Goal: Task Accomplishment & Management: Complete application form

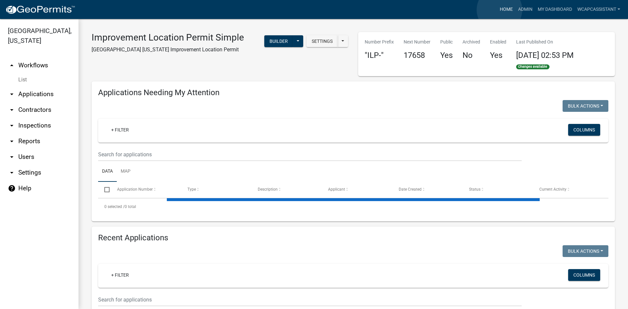
click at [500, 10] on link "Home" at bounding box center [506, 9] width 18 height 12
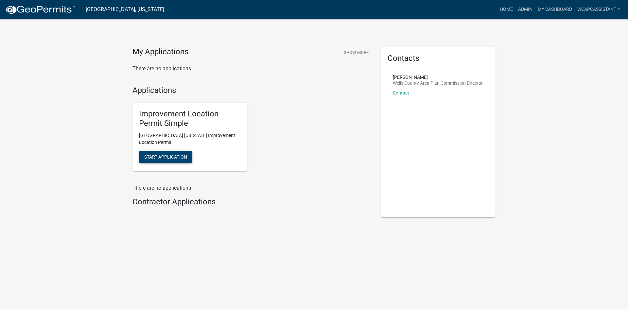
click at [173, 158] on span "Start Application" at bounding box center [165, 156] width 43 height 5
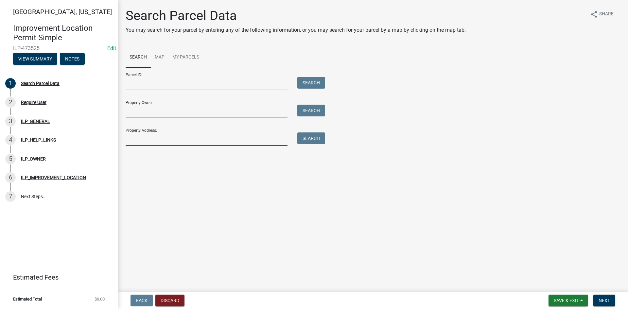
click at [161, 140] on input "Property Address:" at bounding box center [207, 138] width 162 height 13
paste input "315 Elm Grove Rd"
click at [607, 298] on span "Next" at bounding box center [604, 300] width 11 height 5
drag, startPoint x: 182, startPoint y: 140, endPoint x: 98, endPoint y: 129, distance: 84.9
click at [98, 129] on div "Wells County, Indiana Improvement Location Permit Simple ILP-473525 Edit View S…" at bounding box center [314, 154] width 628 height 309
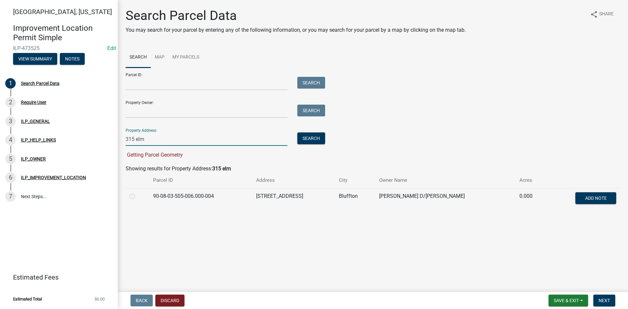
type input "315 elm"
click at [128, 195] on td at bounding box center [138, 199] width 24 height 22
click at [137, 192] on label at bounding box center [137, 192] width 0 height 0
click at [137, 196] on input "radio" at bounding box center [139, 194] width 4 height 4
radio input "true"
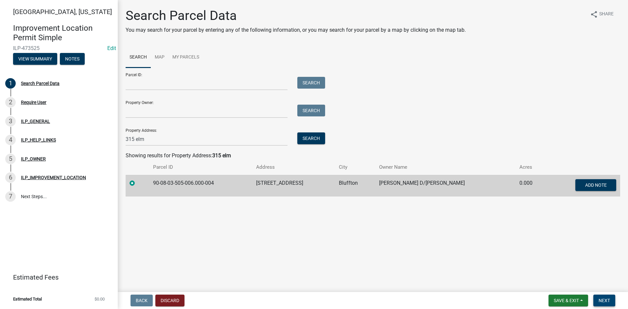
click at [609, 303] on span "Next" at bounding box center [604, 300] width 11 height 5
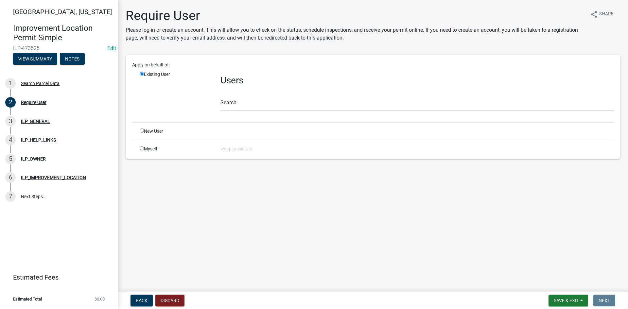
click at [141, 131] on input "radio" at bounding box center [142, 131] width 4 height 4
radio input "true"
radio input "false"
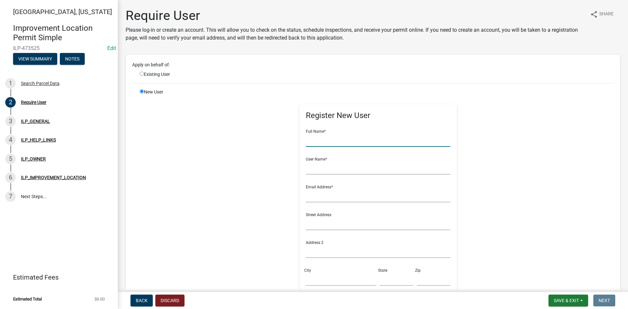
click at [318, 137] on input "text" at bounding box center [378, 139] width 145 height 13
type input "Delane Hawkins"
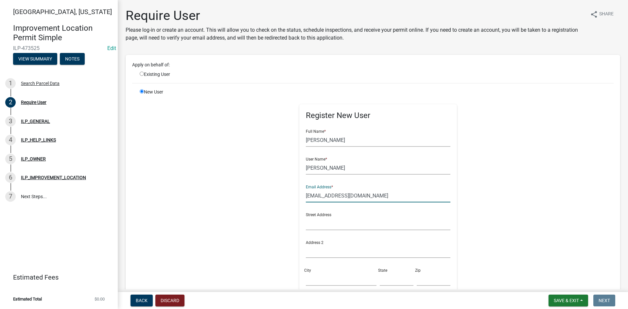
type input "delane_hawkins2000@yahoo.com"
paste input "315 Elm Grove Rd"
type input "315 Elm Grove Rd"
type input "Bluffton"
type input "IN"
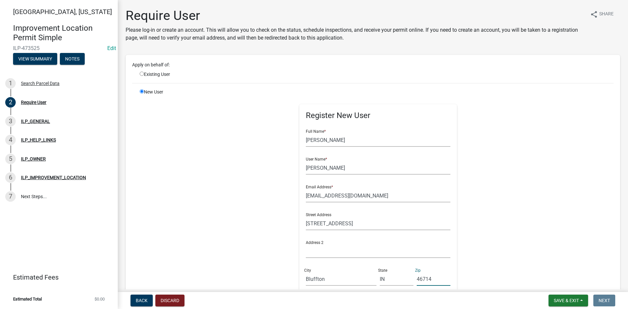
type input "46714"
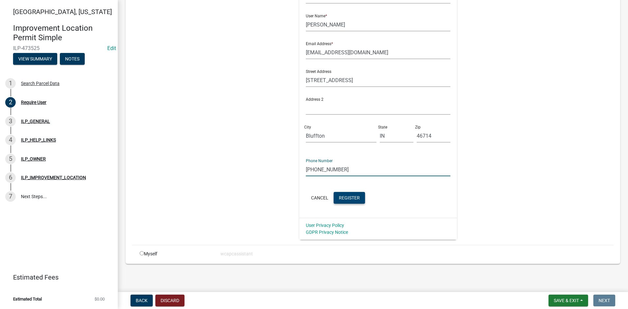
type input "260-223-8631"
click at [343, 197] on span "Register" at bounding box center [349, 197] width 21 height 5
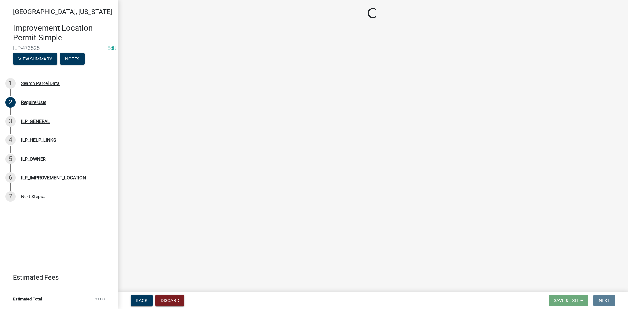
scroll to position [0, 0]
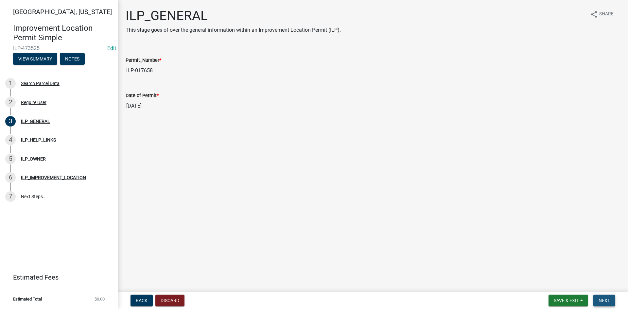
click at [605, 300] on span "Next" at bounding box center [604, 300] width 11 height 5
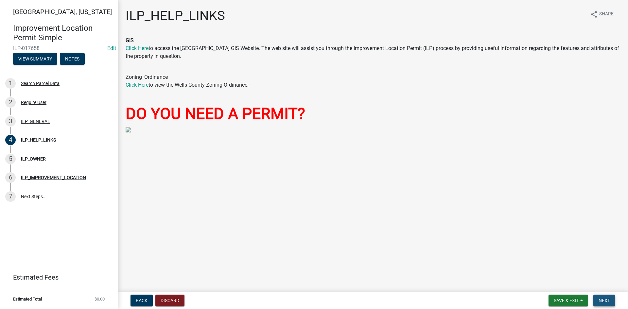
click at [604, 299] on span "Next" at bounding box center [604, 300] width 11 height 5
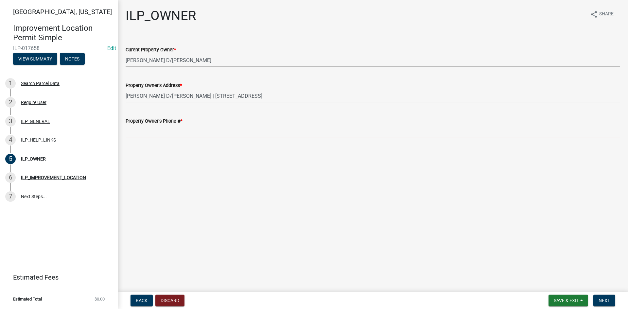
click at [222, 136] on input "Property Owner's Phone # *" at bounding box center [373, 131] width 495 height 13
paste input "260-223-8631"
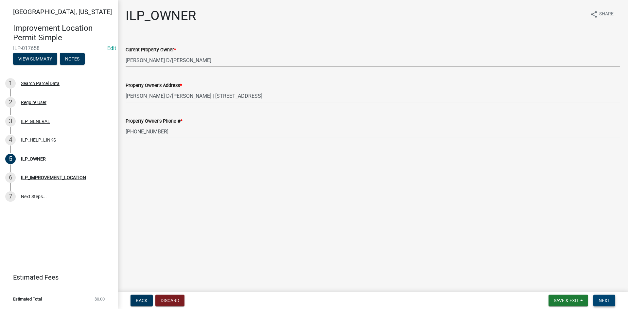
type input "260-223-8631"
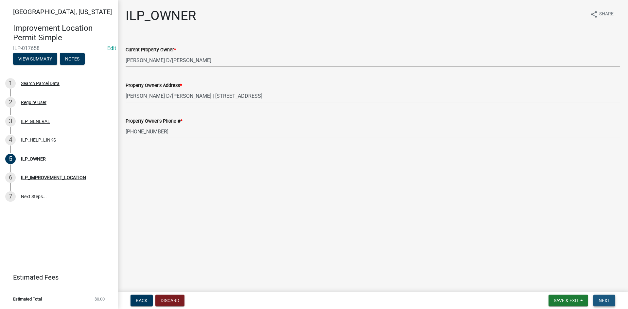
click at [609, 299] on span "Next" at bounding box center [604, 300] width 11 height 5
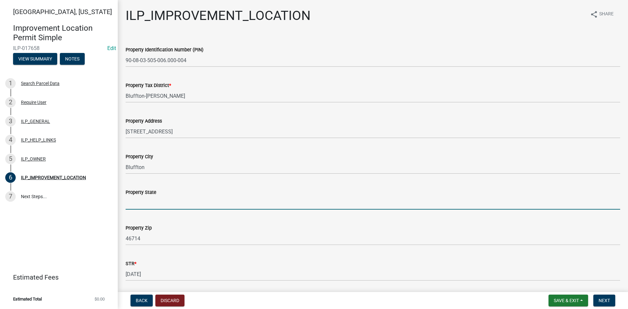
click at [171, 203] on input "Property State" at bounding box center [373, 202] width 495 height 13
type input "IN"
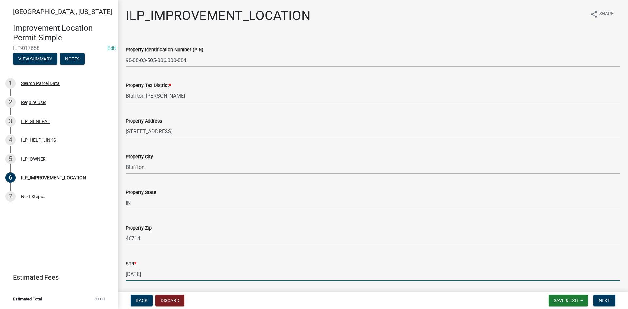
scroll to position [102, 0]
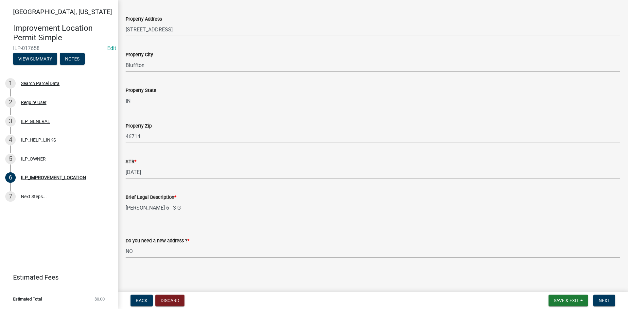
select select "03ef64e6-f0ff-43c9-aded-972c487e3507"
click at [605, 300] on span "Next" at bounding box center [604, 300] width 11 height 5
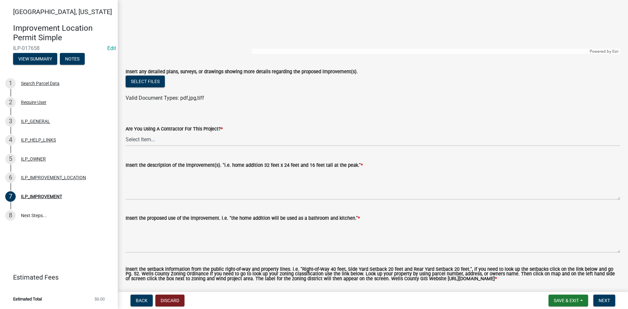
scroll to position [164, 0]
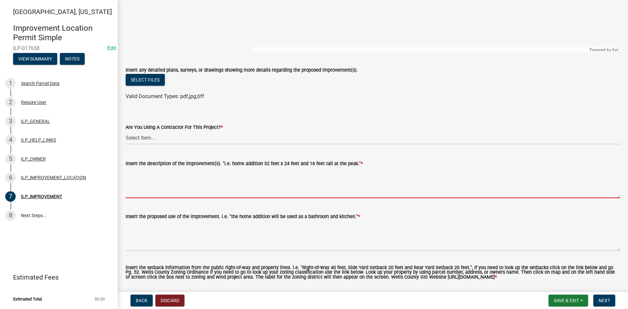
click at [195, 179] on textarea "Insert the description of the improvement(s). "i.e. home addition 32 feet x 24 …" at bounding box center [373, 182] width 495 height 31
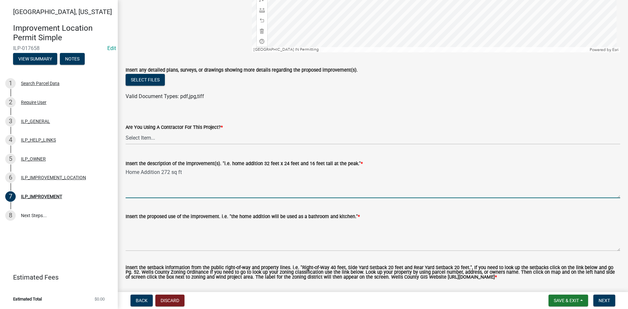
type textarea "Home Addition 272 sq ft"
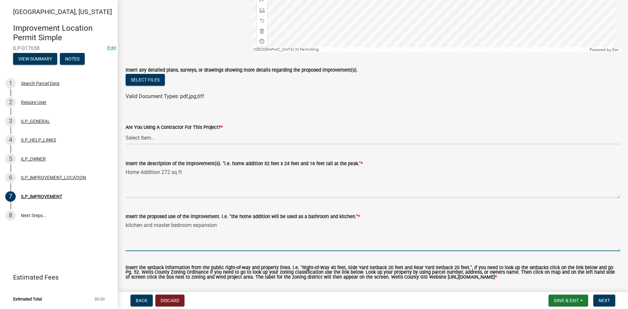
scroll to position [221, 0]
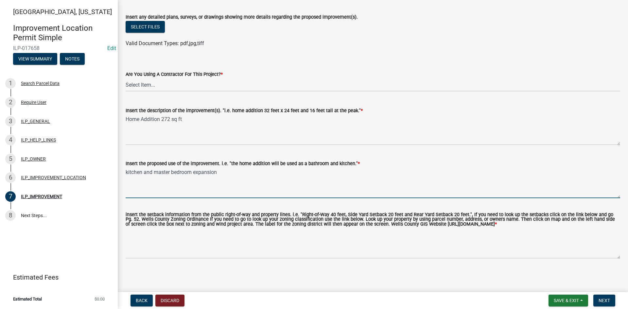
type textarea "kitchen and master bedroom expansion"
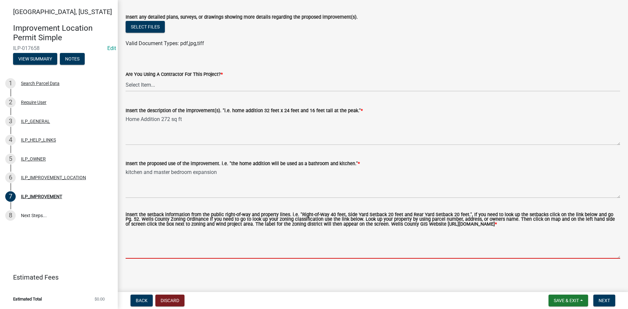
click at [228, 252] on textarea "insert the setback information from the public right-of-way and property lines.…" at bounding box center [373, 243] width 495 height 31
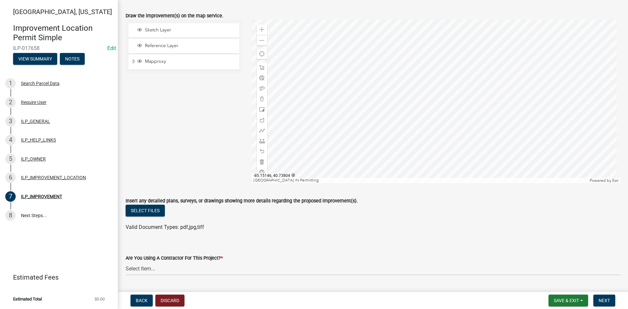
scroll to position [0, 0]
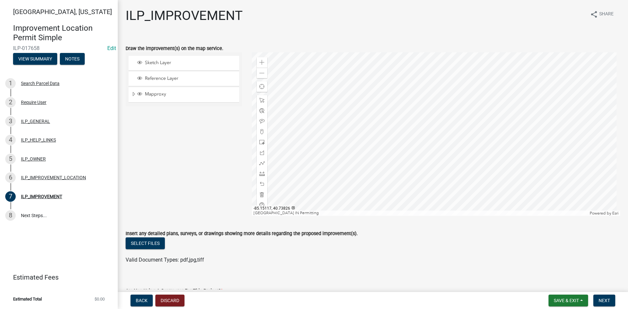
type textarea "5' setbacks to side and rear yard"
click at [435, 134] on div at bounding box center [436, 134] width 369 height 164
click at [393, 71] on div at bounding box center [436, 134] width 369 height 164
click at [262, 174] on span at bounding box center [261, 173] width 5 height 5
click at [410, 140] on div at bounding box center [436, 134] width 369 height 164
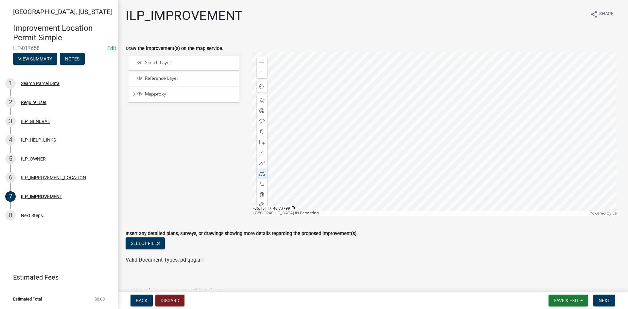
click at [386, 155] on div at bounding box center [436, 134] width 369 height 164
click at [400, 174] on div at bounding box center [436, 134] width 369 height 164
click at [424, 160] on div at bounding box center [436, 134] width 369 height 164
click at [453, 141] on div at bounding box center [436, 134] width 369 height 164
click at [434, 110] on div at bounding box center [436, 134] width 369 height 164
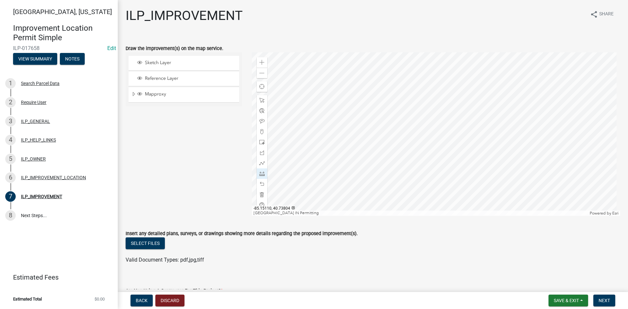
click at [429, 115] on div at bounding box center [436, 134] width 369 height 164
click at [440, 133] on div at bounding box center [436, 134] width 369 height 164
click at [418, 149] on div at bounding box center [436, 134] width 369 height 164
click at [413, 140] on div at bounding box center [436, 134] width 369 height 164
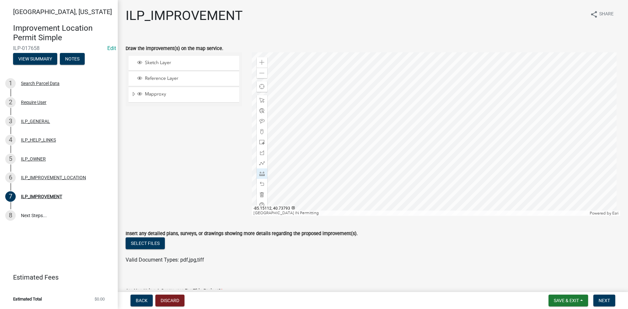
click at [445, 255] on ul at bounding box center [373, 253] width 495 height 5
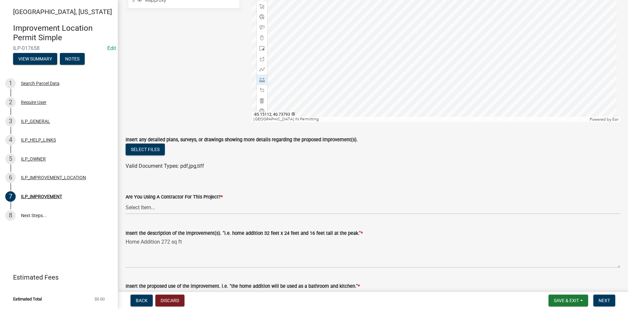
scroll to position [164, 0]
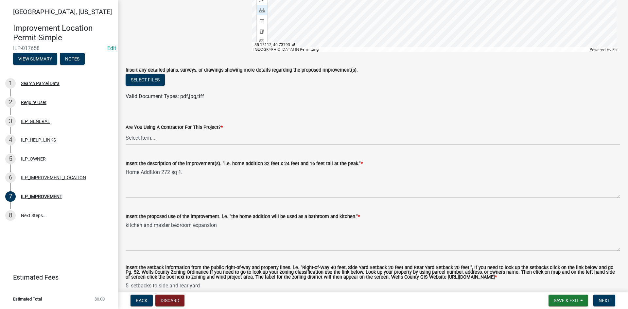
click at [230, 138] on select "Select Item... YES NO" at bounding box center [373, 137] width 495 height 13
click at [126, 131] on select "Select Item... YES NO" at bounding box center [373, 137] width 495 height 13
select select "d0c397cf-92c1-4d75-b08b-a5d0ada822ad"
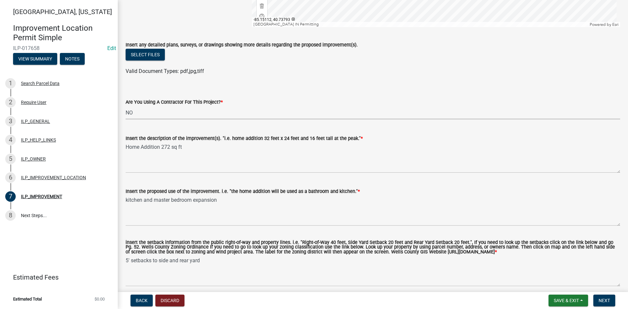
scroll to position [221, 0]
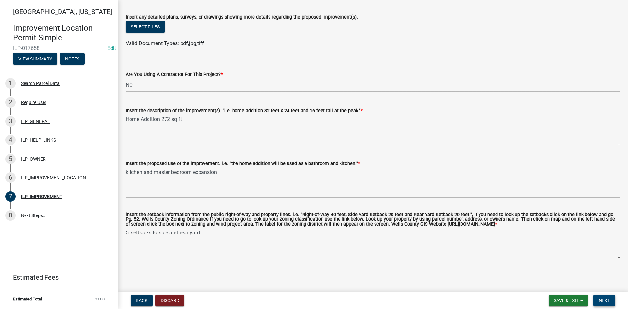
click at [607, 299] on span "Next" at bounding box center [604, 300] width 11 height 5
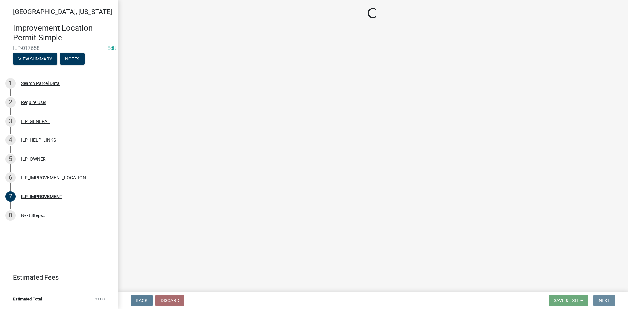
scroll to position [0, 0]
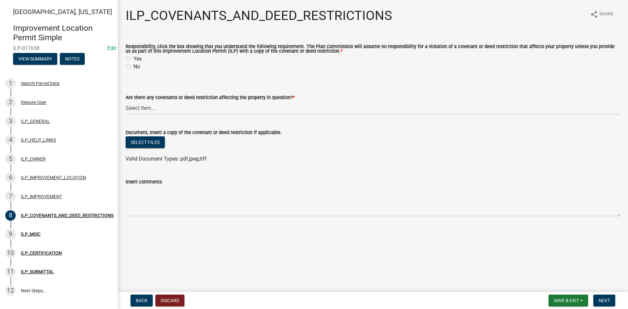
click at [133, 58] on label "Yes" at bounding box center [137, 59] width 8 height 8
click at [133, 58] on input "Yes" at bounding box center [135, 57] width 4 height 4
radio input "true"
drag, startPoint x: 141, startPoint y: 102, endPoint x: 142, endPoint y: 106, distance: 3.7
click at [141, 102] on select "Select Item... YES NO" at bounding box center [373, 107] width 495 height 13
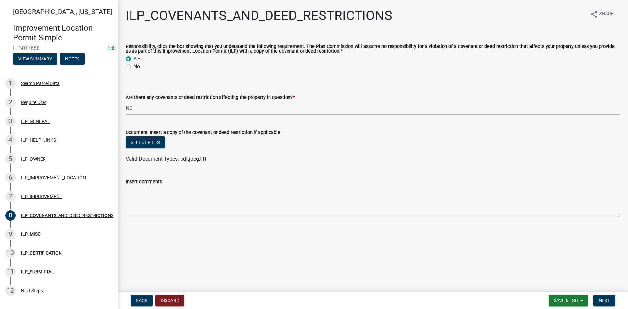
click at [126, 102] on select "Select Item... YES NO" at bounding box center [373, 107] width 495 height 13
select select "8e2002f1-ace1-422c-92a0-aa7ffd64ff05"
click at [600, 305] on button "Next" at bounding box center [604, 301] width 22 height 12
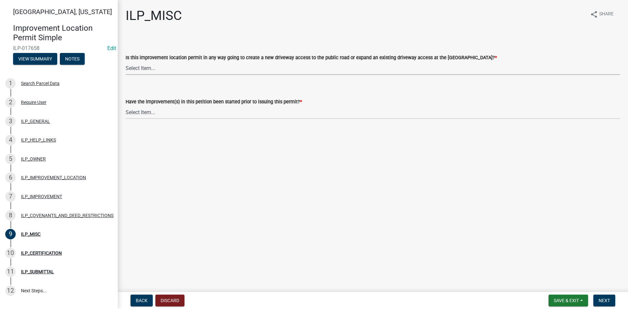
click at [330, 69] on select "Select Item... YES NO" at bounding box center [373, 68] width 495 height 13
click at [126, 62] on select "Select Item... YES NO" at bounding box center [373, 68] width 495 height 13
select select "efdfc372-da28-48aa-82f0-d86e80c7002d"
click at [323, 117] on select "Select Item... YES NO" at bounding box center [373, 112] width 495 height 13
click at [126, 106] on select "Select Item... YES NO" at bounding box center [373, 112] width 495 height 13
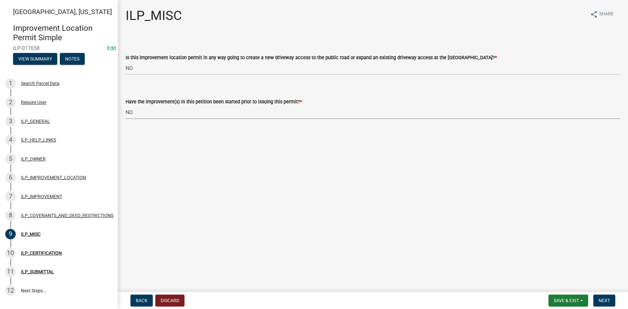
select select "87690217-1c5d-4f3f-89a3-85c12ce3295a"
click at [599, 303] on span "Next" at bounding box center [604, 300] width 11 height 5
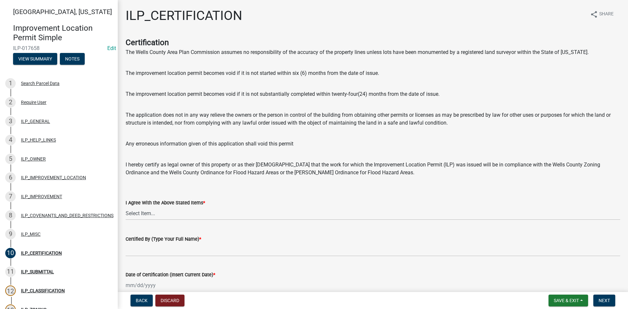
click at [384, 205] on div "I Agree With the Above Stated Items *" at bounding box center [373, 203] width 495 height 8
click at [384, 219] on select "Select Item... Yes" at bounding box center [373, 213] width 495 height 13
click at [126, 207] on select "Select Item... Yes" at bounding box center [373, 213] width 495 height 13
select select "bd96893d-fc5a-4886-96bc-c23f48f60341"
click at [427, 203] on div "I Agree With the Above Stated Items *" at bounding box center [373, 203] width 495 height 8
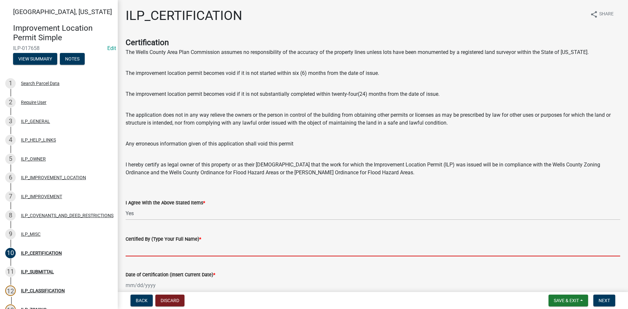
click at [406, 248] on input "Certified By (Type Your Full Name) *" at bounding box center [373, 249] width 495 height 13
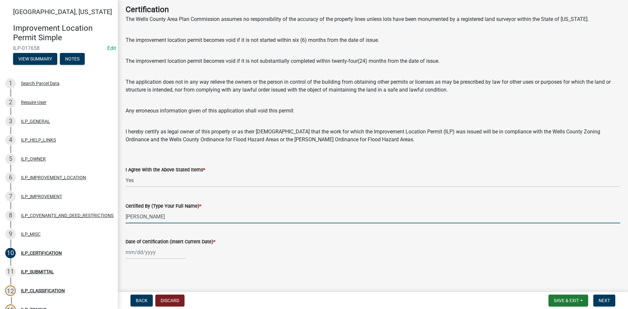
scroll to position [34, 0]
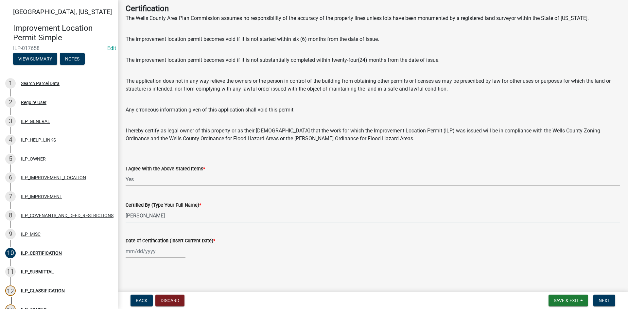
type input "Delane Hawkins"
click at [150, 249] on div at bounding box center [156, 251] width 60 height 13
select select "9"
select select "2025"
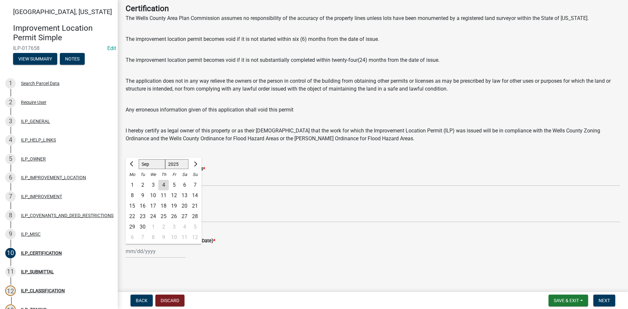
click at [161, 184] on div "4" at bounding box center [163, 185] width 10 height 10
type input "[DATE]"
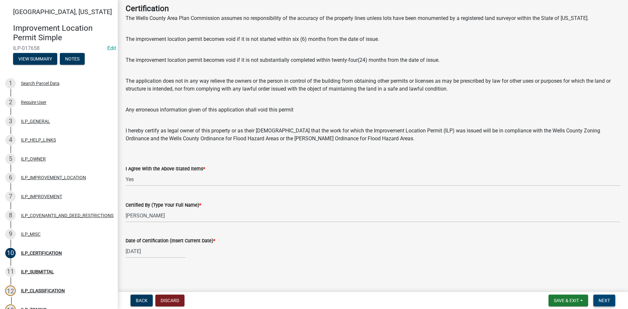
click at [606, 299] on span "Next" at bounding box center [604, 300] width 11 height 5
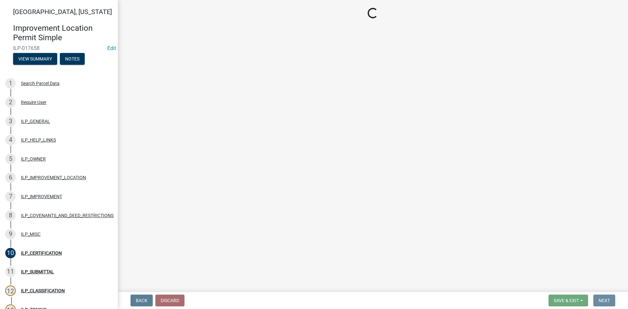
scroll to position [0, 0]
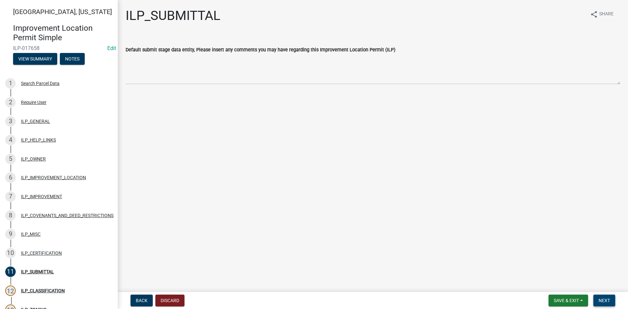
click at [603, 297] on button "Next" at bounding box center [604, 301] width 22 height 12
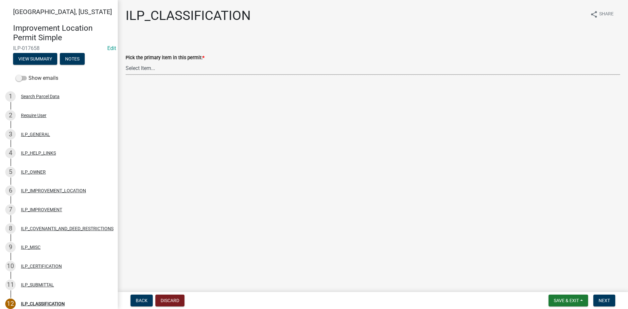
drag, startPoint x: 162, startPoint y: 70, endPoint x: 160, endPoint y: 66, distance: 4.4
click at [162, 69] on select "Select Item... Accessory Structure (Addition) Accessory Structure (NEW) Busines…" at bounding box center [373, 68] width 495 height 13
click at [126, 62] on select "Select Item... Accessory Structure (Addition) Accessory Structure (NEW) Busines…" at bounding box center [373, 68] width 495 height 13
select select "5c6384b7-3f50-4d9b-8dbd-025bc4f35ae2"
click at [611, 298] on button "Next" at bounding box center [604, 301] width 22 height 12
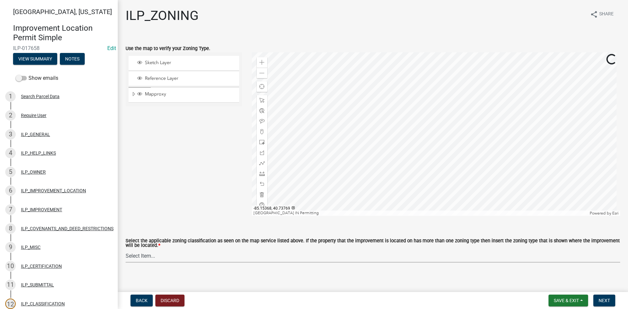
click at [216, 258] on select "Select Item... A-1 "Agricultural Intensive" A-R "Agricultural Residential" S-1 …" at bounding box center [373, 255] width 495 height 13
click at [126, 250] on select "Select Item... A-1 "Agricultural Intensive" A-R "Agricultural Residential" S-1 …" at bounding box center [373, 255] width 495 height 13
click at [131, 94] on span "Expand" at bounding box center [133, 94] width 5 height 6
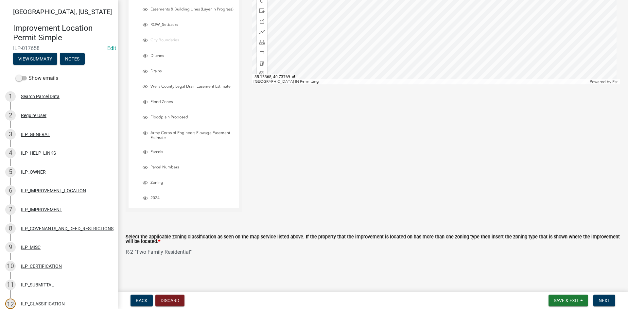
scroll to position [136, 0]
click at [145, 181] on span "Layer List" at bounding box center [145, 182] width 5 height 5
click at [276, 253] on select "Select Item... A-1 "Agricultural Intensive" A-R "Agricultural Residential" S-1 …" at bounding box center [373, 251] width 495 height 13
click at [126, 245] on select "Select Item... A-1 "Agricultural Intensive" A-R "Agricultural Residential" S-1 …" at bounding box center [373, 251] width 495 height 13
select select "d694ffb5-15d0-4049-a719-dd374d5d5d55"
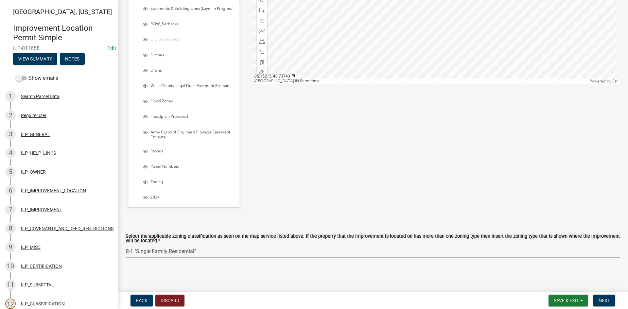
click at [619, 303] on div "Back Discard Save & Exit Save Save & Exit Next" at bounding box center [373, 301] width 500 height 12
click at [609, 297] on button "Next" at bounding box center [604, 301] width 22 height 12
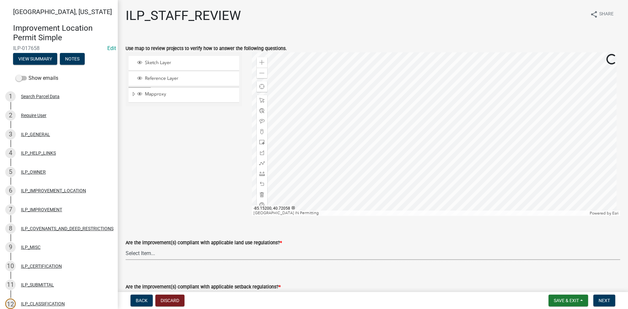
click at [265, 256] on select "Select Item... YES NO" at bounding box center [373, 253] width 495 height 13
click at [126, 247] on select "Select Item... YES NO" at bounding box center [373, 253] width 495 height 13
select select "83ffa5df-1258-41bd-a108-9f2370541ef9"
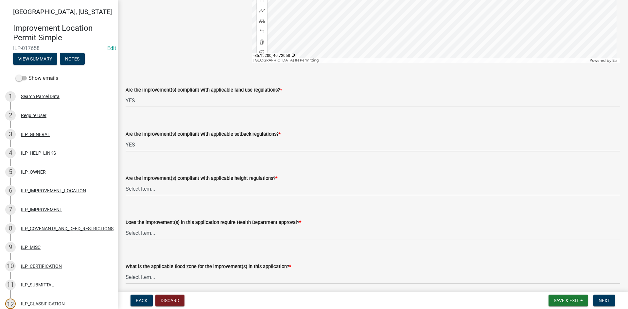
select select "e76e6c03-c199-4125-95d7-daca193c3739"
select select "b2795382-5a5c-496e-8f40-9eac2bba8e54"
select select "2cf99e9a-fd48-429a-ab01-6241dd9ef86f"
select select "546a9c8a-0bf2-4128-b2a0-21aece03a164"
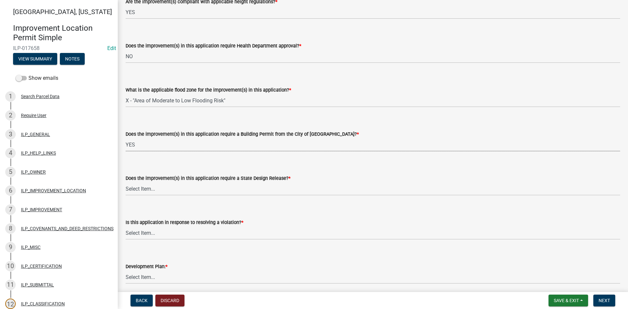
select select "12e37edc-2480-466d-9e86-8f142ffa6713"
select select "3e29b85e-0a39-40b5-813f-a0c180e4f93d"
select select "296d3b28-03f6-4b85-9592-a9e1e0e51d18"
select select "f492072b-a2fa-4f7c-8f99-9e809c6c526f"
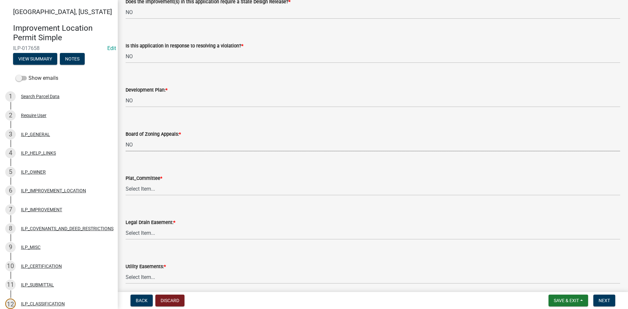
select select "91f2ca91-6260-441c-87d8-e38016df5c96"
select select "63238f16-a362-487f-83af-24d0c8cf3edd"
select select "4de29e95-b13a-4926-a5fe-83364331169b"
select select "8e424161-7bf1-4e33-adf9-a347c03eff2b"
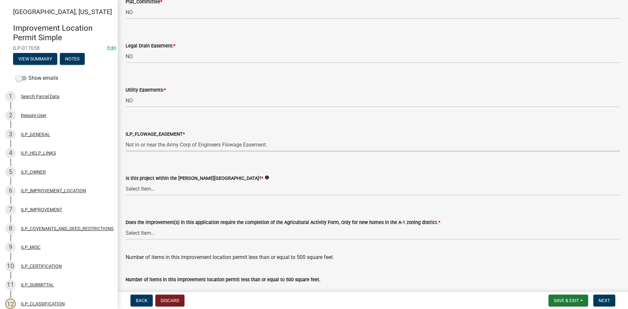
select select "bdd9c930-c7fe-4770-81ee-2c29cf953f8b"
select select "c22a6da1-a4b9-4a20-9552-3c4da3c32bc7"
select select "b8432f74-40d2-4ff6-ba31-770d91760c6e"
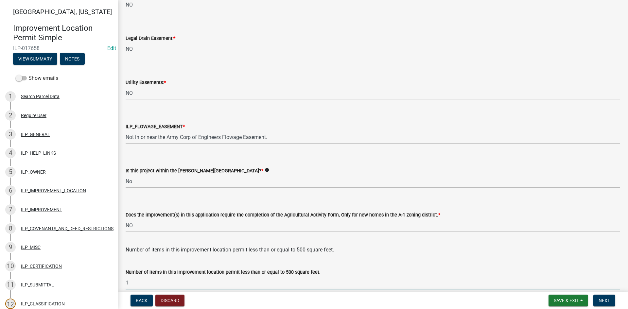
type input "1"
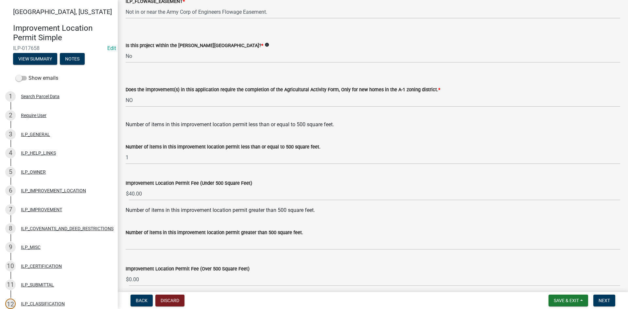
scroll to position [821, 0]
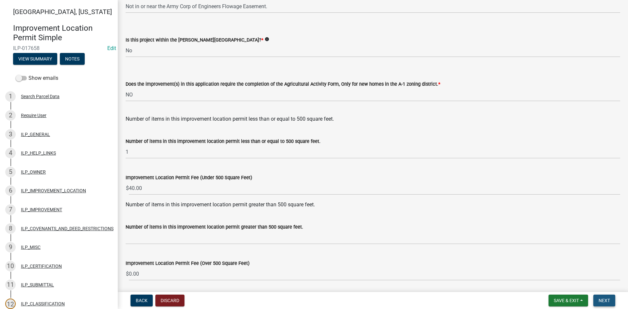
click at [602, 302] on span "Next" at bounding box center [604, 300] width 11 height 5
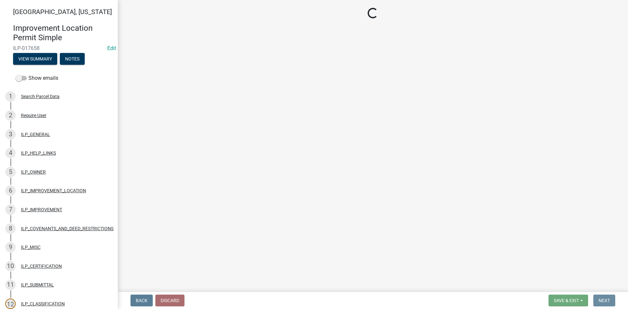
scroll to position [0, 0]
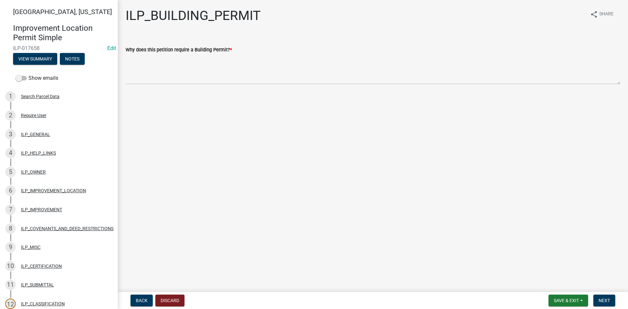
click at [178, 87] on wm-data-entity-input "Why does this petition require a Building Permit? *" at bounding box center [373, 63] width 495 height 53
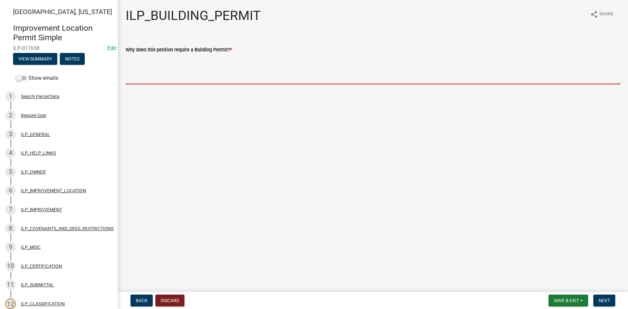
click at [193, 73] on textarea "Why does this petition require a Building Permit? *" at bounding box center [373, 69] width 495 height 31
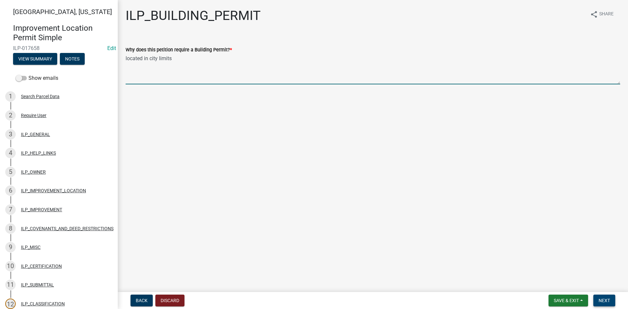
type textarea "located in city limits"
click at [608, 300] on span "Next" at bounding box center [604, 300] width 11 height 5
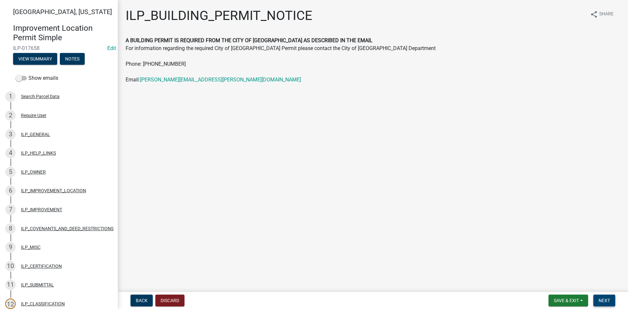
click at [607, 298] on span "Next" at bounding box center [604, 300] width 11 height 5
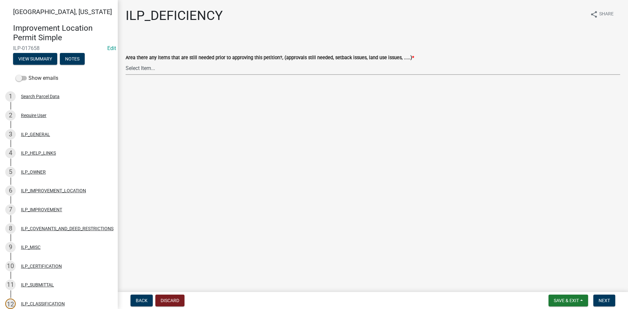
click at [190, 69] on select "Select Item... YES NO" at bounding box center [373, 68] width 495 height 13
click at [126, 62] on select "Select Item... YES NO" at bounding box center [373, 68] width 495 height 13
select select "88f51f67-ad00-412f-ad25-d9a24cd42bdb"
click at [608, 299] on span "Next" at bounding box center [604, 300] width 11 height 5
click at [311, 68] on select "Select Item... Denied Approved" at bounding box center [373, 68] width 495 height 13
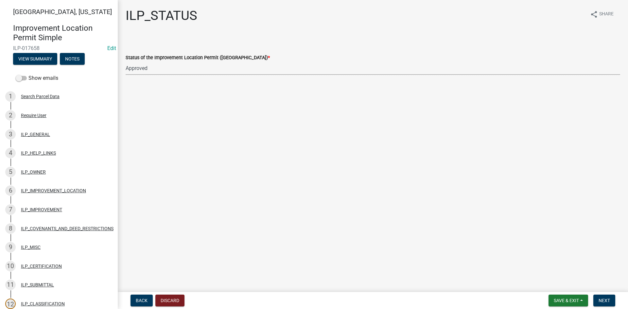
click at [126, 62] on select "Select Item... Denied Approved" at bounding box center [373, 68] width 495 height 13
select select "676ca0ef-d742-4b5a-a79e-763cf2a28fc9"
click at [604, 300] on span "Next" at bounding box center [604, 300] width 11 height 5
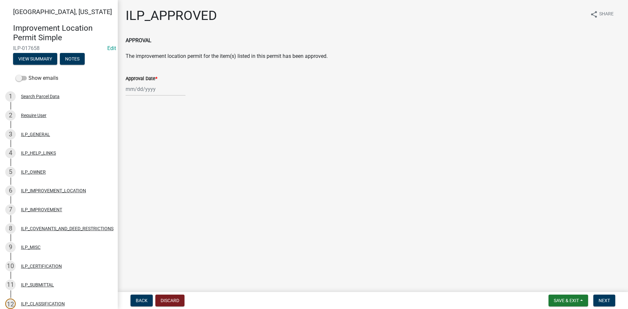
click at [146, 93] on div at bounding box center [156, 88] width 60 height 13
select select "9"
select select "2025"
click at [162, 125] on div "4" at bounding box center [163, 124] width 10 height 10
type input "[DATE]"
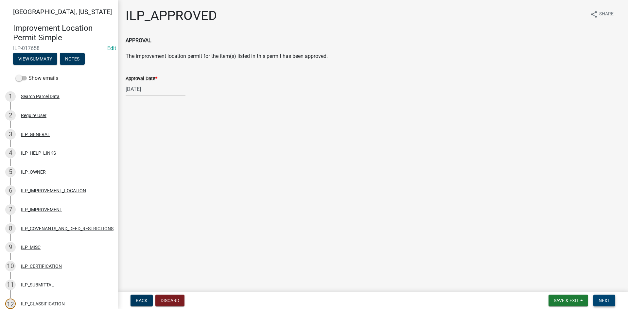
click at [610, 299] on span "Next" at bounding box center [604, 300] width 11 height 5
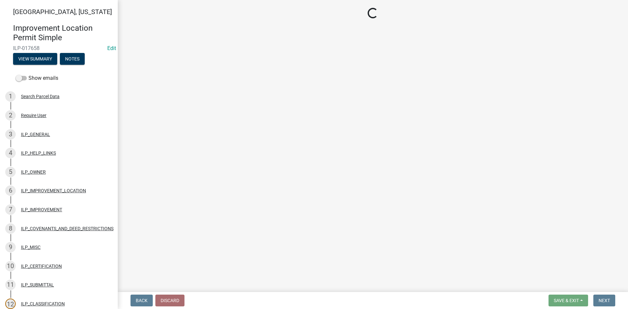
select select "3: 3"
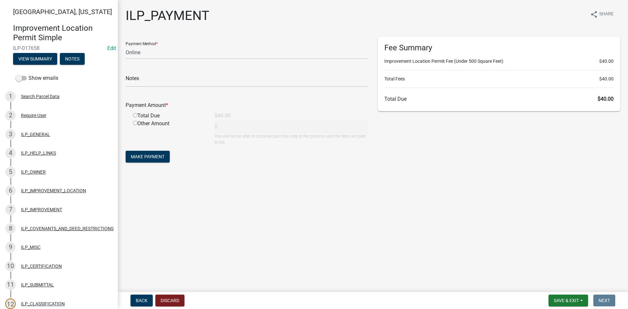
click at [135, 117] on input "radio" at bounding box center [135, 115] width 4 height 4
radio input "true"
type input "40"
click at [152, 153] on button "Make Payment" at bounding box center [148, 157] width 44 height 12
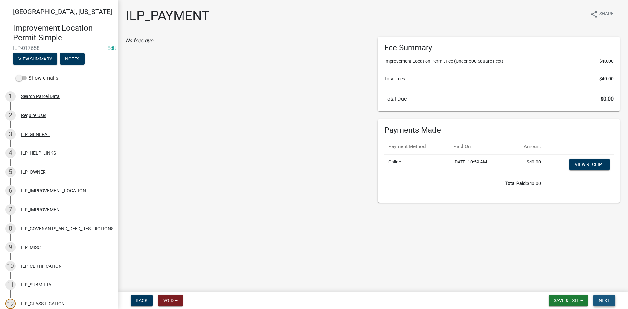
click at [606, 295] on button "Next" at bounding box center [604, 301] width 22 height 12
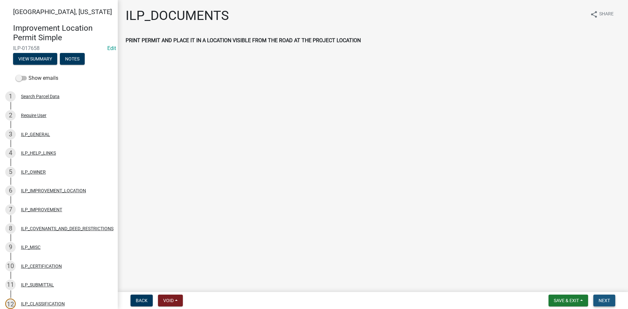
click at [608, 297] on button "Next" at bounding box center [604, 301] width 22 height 12
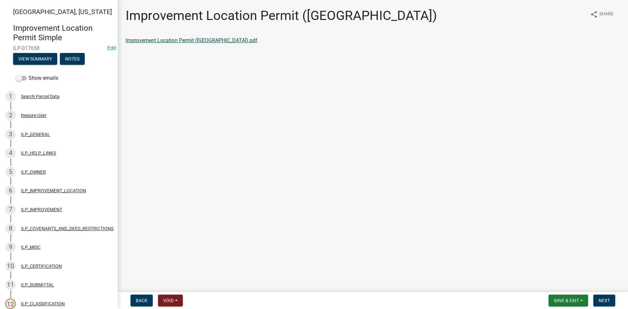
click at [161, 39] on link "Improvement Location Permit ([GEOGRAPHIC_DATA]).pdf" at bounding box center [192, 40] width 132 height 6
click at [608, 299] on span "Next" at bounding box center [604, 300] width 11 height 5
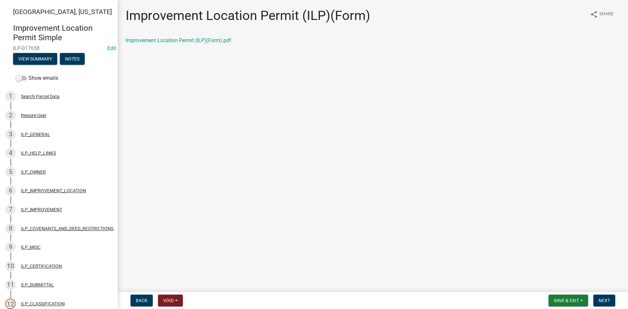
click at [197, 44] on div "Improvement Location Permit (ILP)(Form).pdf" at bounding box center [373, 41] width 495 height 8
click at [197, 40] on link "Improvement Location Permit (ILP)(Form).pdf" at bounding box center [179, 40] width 106 height 6
click at [609, 299] on span "Next" at bounding box center [604, 300] width 11 height 5
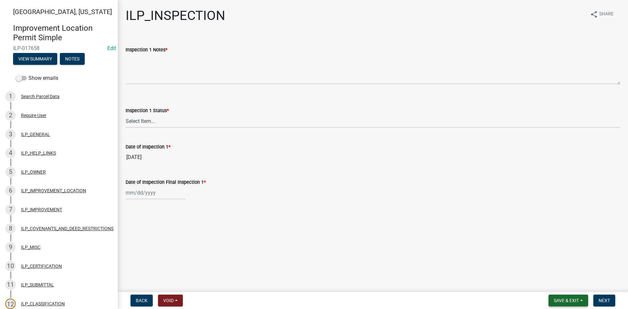
click at [576, 300] on span "Save & Exit" at bounding box center [566, 300] width 25 height 5
click at [562, 285] on button "Save & Exit" at bounding box center [562, 284] width 52 height 16
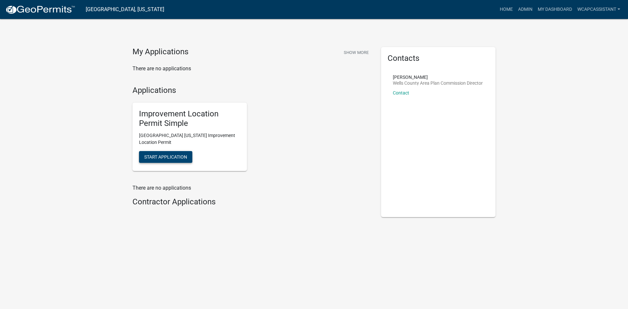
click at [167, 157] on span "Start Application" at bounding box center [165, 156] width 43 height 5
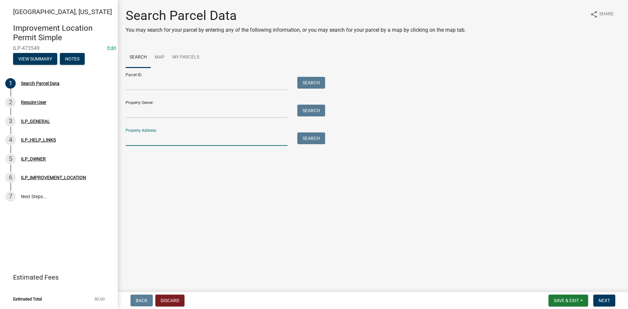
click at [166, 141] on input "Property Address:" at bounding box center [207, 138] width 162 height 13
paste input "[STREET_ADDRESS]"
type input "[STREET_ADDRESS]"
click at [324, 134] on button "Search" at bounding box center [311, 138] width 28 height 12
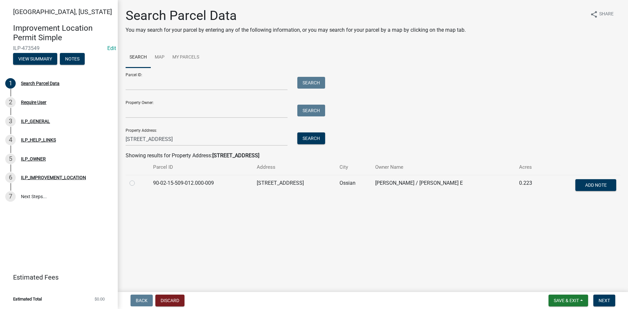
click at [137, 179] on label at bounding box center [137, 179] width 0 height 0
click at [137, 184] on input "radio" at bounding box center [139, 181] width 4 height 4
radio input "true"
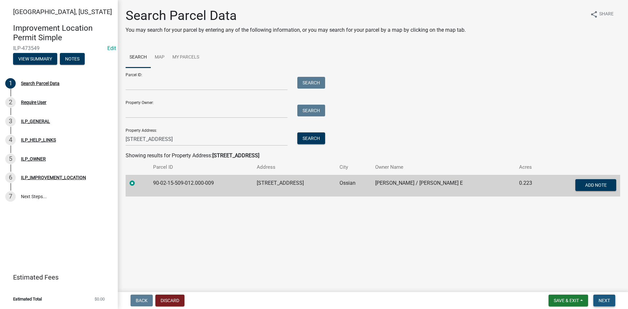
click at [608, 299] on span "Next" at bounding box center [604, 300] width 11 height 5
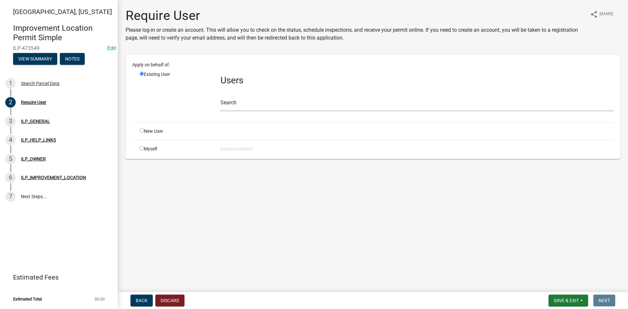
click at [142, 132] on input "radio" at bounding box center [142, 131] width 4 height 4
radio input "true"
radio input "false"
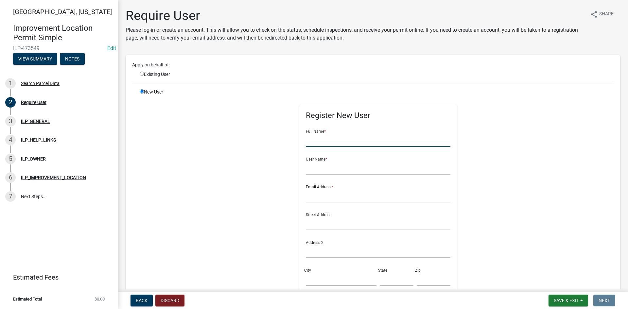
click at [359, 144] on input "text" at bounding box center [378, 139] width 145 height 13
type input "[PERSON_NAME]"
click at [333, 197] on input "wcap" at bounding box center [378, 195] width 145 height 13
type input "[EMAIL_ADDRESS][DOMAIN_NAME]"
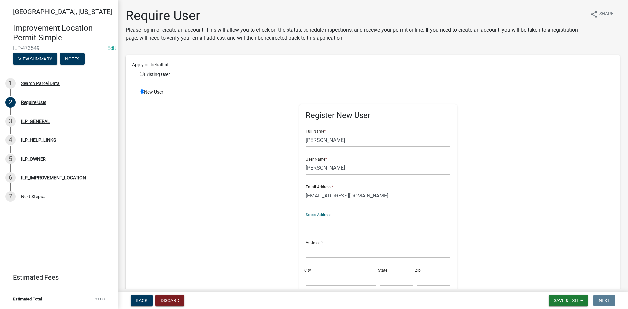
click at [344, 223] on input "text" at bounding box center [378, 223] width 145 height 13
paste input "[STREET_ADDRESS]"
type input "[STREET_ADDRESS]"
click at [321, 272] on div "City" at bounding box center [341, 274] width 74 height 23
click at [322, 276] on input "City" at bounding box center [341, 279] width 71 height 13
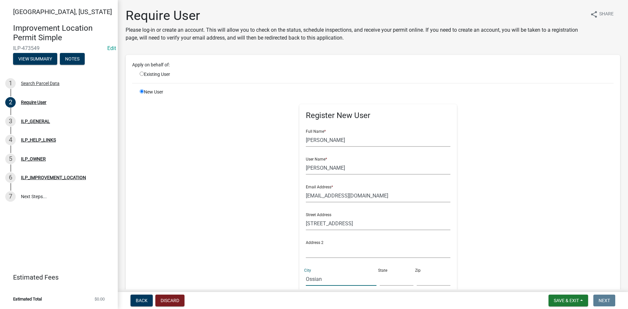
type input "Ossian"
type input "IN"
type input "46777"
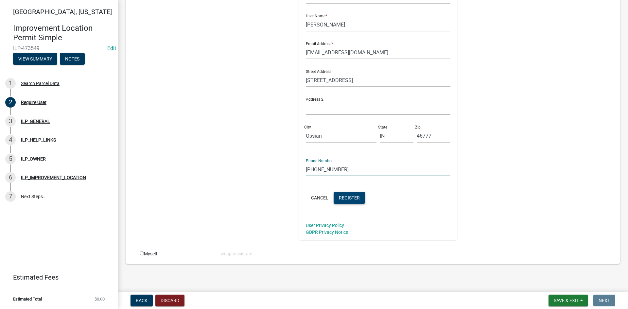
type input "[PHONE_NUMBER]"
click at [344, 199] on span "Register" at bounding box center [349, 197] width 21 height 5
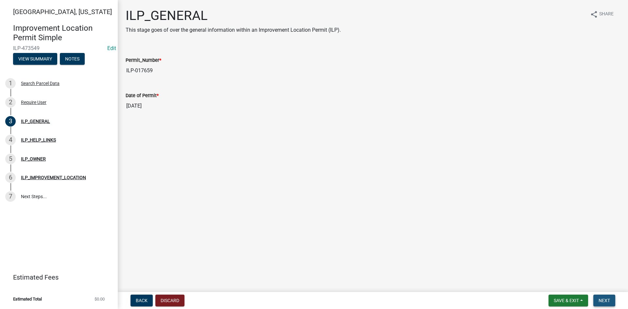
click at [602, 298] on span "Next" at bounding box center [604, 300] width 11 height 5
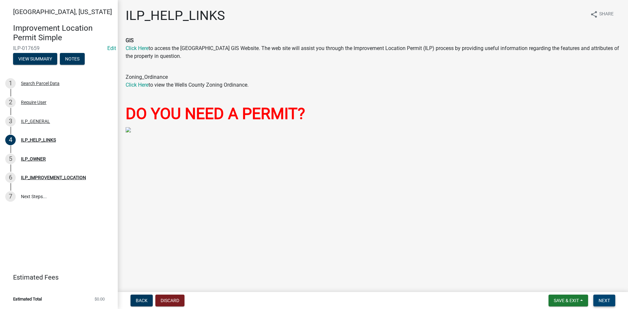
click at [608, 299] on span "Next" at bounding box center [604, 300] width 11 height 5
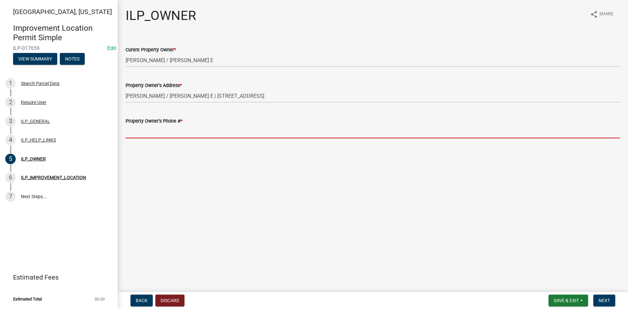
click at [209, 134] on input "Property Owner's Phone # *" at bounding box center [373, 131] width 495 height 13
paste input "[PHONE_NUMBER]"
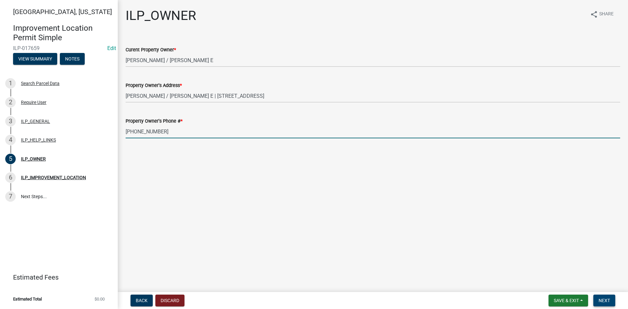
type input "[PHONE_NUMBER]"
click at [606, 303] on span "Next" at bounding box center [604, 300] width 11 height 5
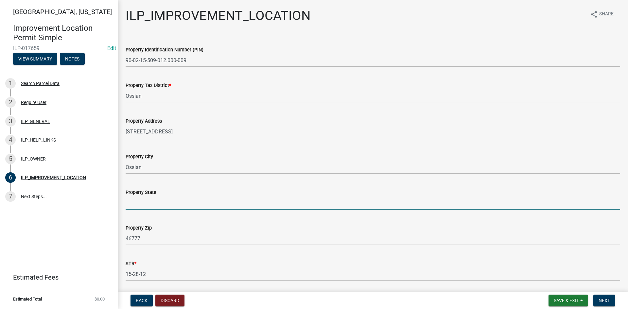
click at [160, 206] on input "Property State" at bounding box center [373, 202] width 495 height 13
type input "IN"
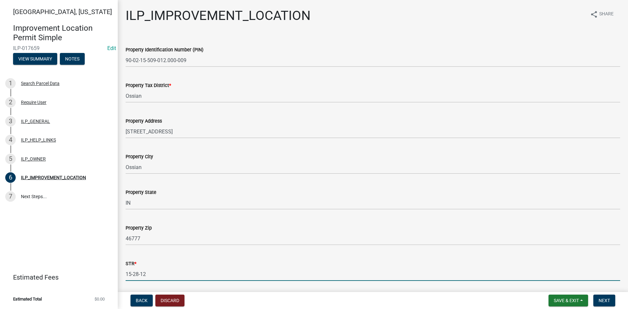
scroll to position [102, 0]
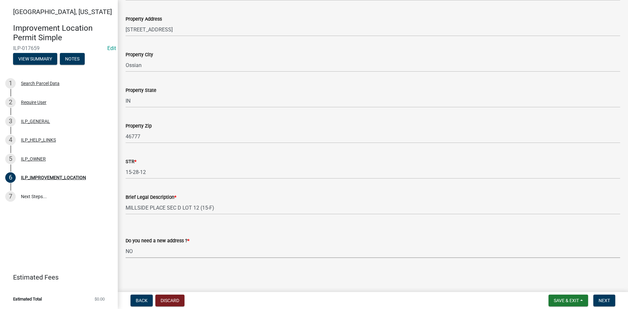
select select "03ef64e6-f0ff-43c9-aded-972c487e3507"
click at [612, 298] on button "Next" at bounding box center [604, 301] width 22 height 12
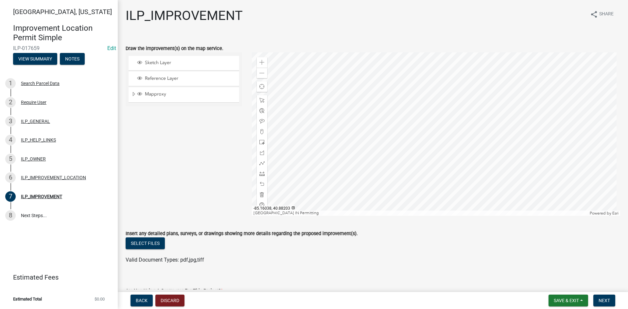
click at [416, 116] on div at bounding box center [436, 134] width 369 height 164
click at [260, 172] on span at bounding box center [261, 173] width 5 height 5
click at [402, 94] on div at bounding box center [436, 134] width 369 height 164
click at [402, 126] on div at bounding box center [436, 134] width 369 height 164
click at [426, 125] on div at bounding box center [436, 134] width 369 height 164
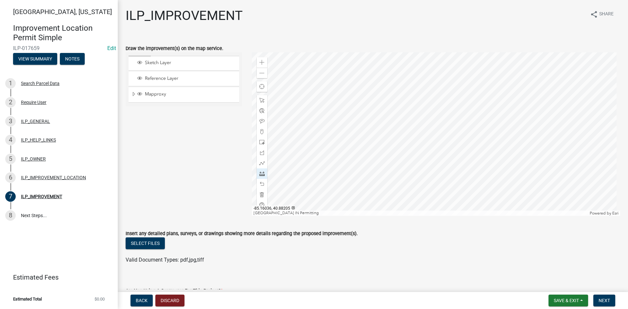
click at [426, 93] on div at bounding box center [436, 134] width 369 height 164
click at [401, 95] on div at bounding box center [436, 134] width 369 height 164
click at [476, 231] on div "Insert any detailed plans, surveys, or drawings showing more details regarding …" at bounding box center [373, 234] width 495 height 8
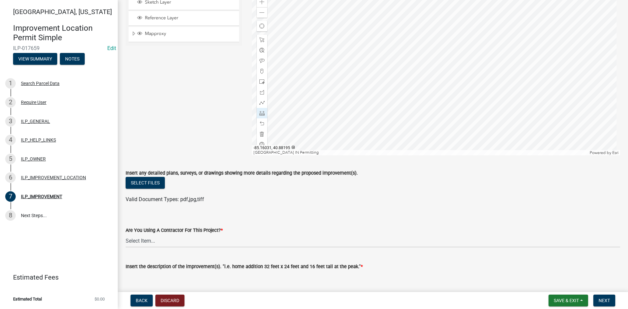
scroll to position [164, 0]
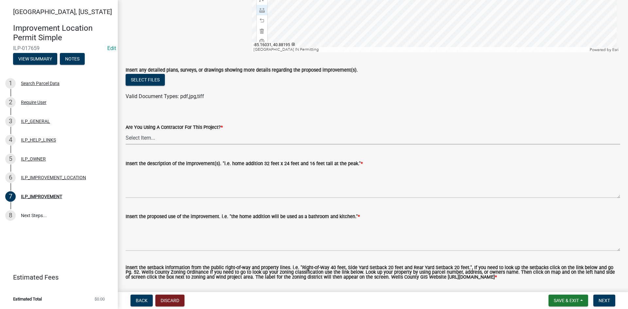
click at [192, 137] on select "Select Item... YES NO" at bounding box center [373, 137] width 495 height 13
click at [126, 131] on select "Select Item... YES NO" at bounding box center [373, 137] width 495 height 13
select select "d0c397cf-92c1-4d75-b08b-a5d0ada822ad"
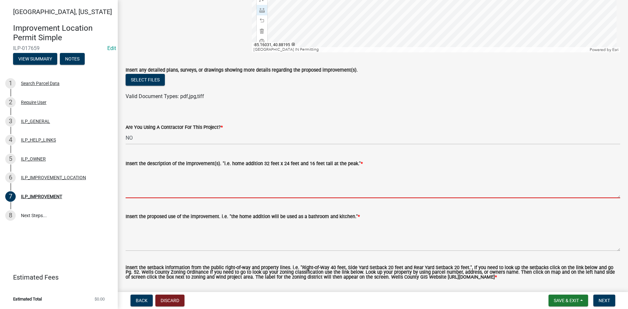
click at [195, 184] on textarea "Insert the description of the improvement(s). "i.e. home addition 32 feet x 24 …" at bounding box center [373, 182] width 495 height 31
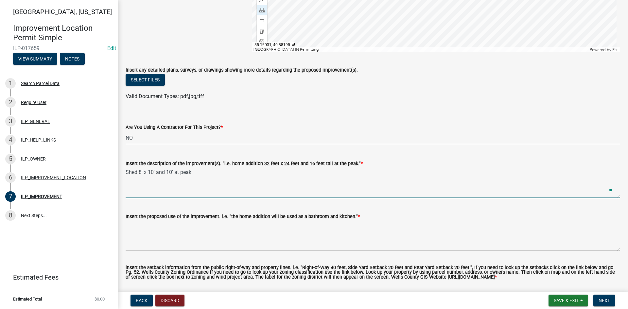
type textarea "Shed 8' x 10' and 10' at peak"
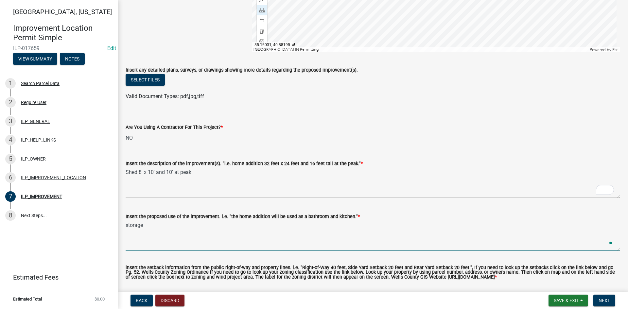
type textarea "storage"
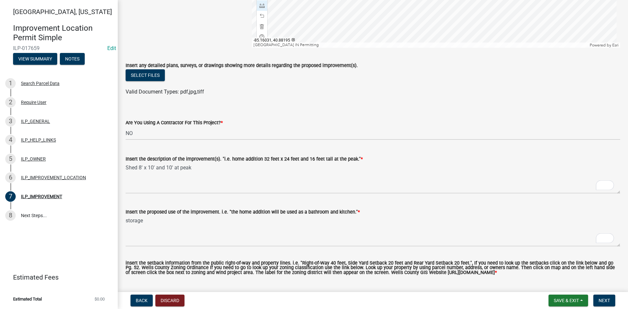
scroll to position [168, 0]
type textarea "maintain existing setbacks - replacing old shed"
click at [607, 301] on span "Next" at bounding box center [604, 300] width 11 height 5
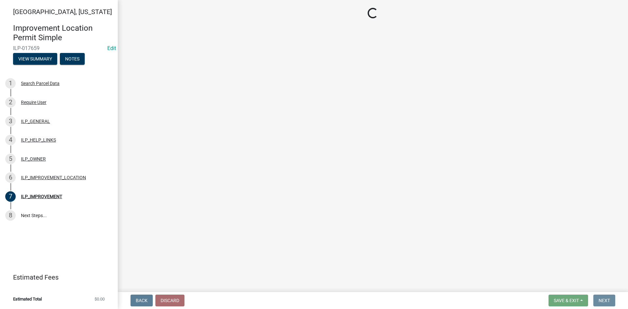
scroll to position [0, 0]
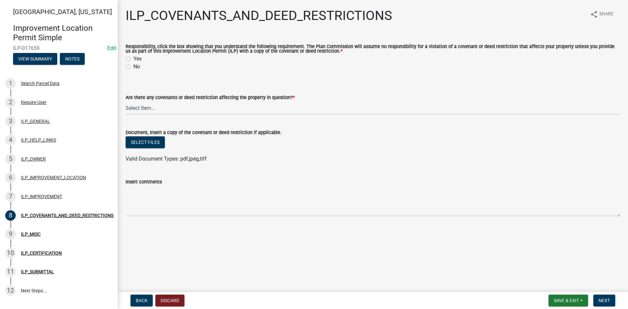
click at [133, 59] on label "Yes" at bounding box center [137, 59] width 8 height 8
click at [133, 59] on input "Yes" at bounding box center [135, 57] width 4 height 4
radio input "true"
drag, startPoint x: 144, startPoint y: 108, endPoint x: 146, endPoint y: 113, distance: 5.1
click at [144, 108] on select "Select Item... YES NO" at bounding box center [373, 107] width 495 height 13
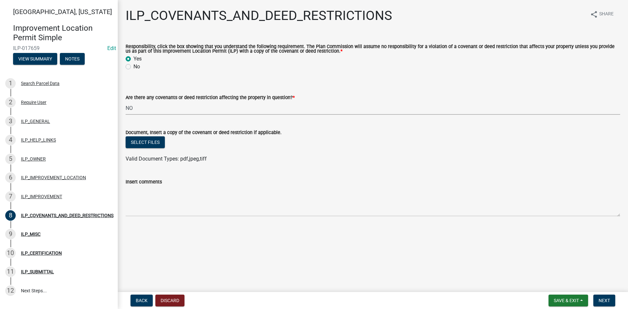
click at [126, 102] on select "Select Item... YES NO" at bounding box center [373, 107] width 495 height 13
select select "8e2002f1-ace1-422c-92a0-aa7ffd64ff05"
click at [610, 300] on button "Next" at bounding box center [604, 301] width 22 height 12
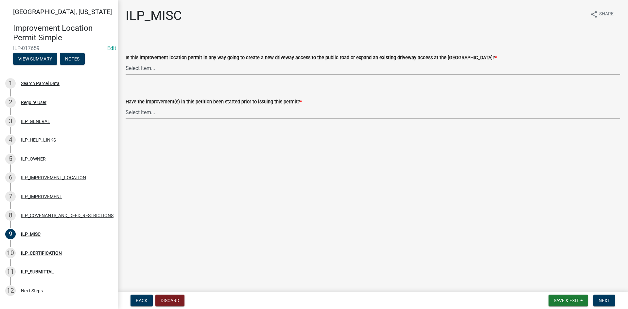
click at [269, 69] on select "Select Item... YES NO" at bounding box center [373, 68] width 495 height 13
click at [126, 62] on select "Select Item... YES NO" at bounding box center [373, 68] width 495 height 13
select select "efdfc372-da28-48aa-82f0-d86e80c7002d"
click at [265, 114] on select "Select Item... YES NO" at bounding box center [373, 112] width 495 height 13
click at [126, 106] on select "Select Item... YES NO" at bounding box center [373, 112] width 495 height 13
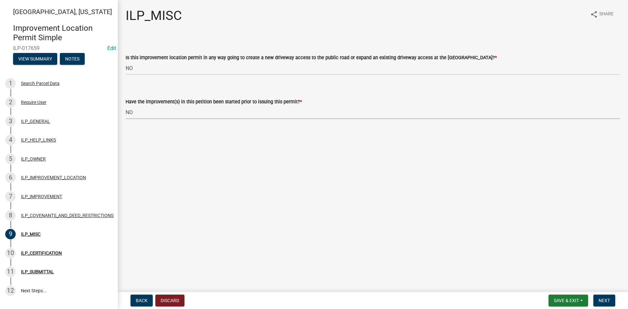
select select "87690217-1c5d-4f3f-89a3-85c12ce3295a"
click at [608, 299] on span "Next" at bounding box center [604, 300] width 11 height 5
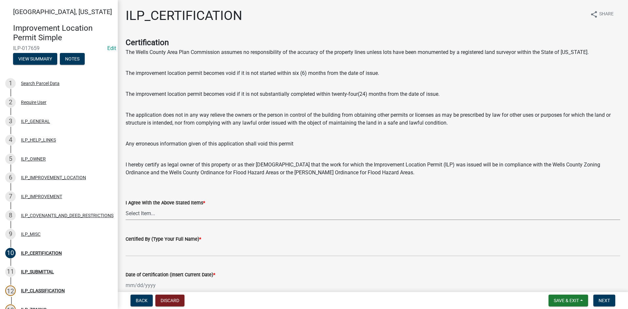
drag, startPoint x: 315, startPoint y: 208, endPoint x: 315, endPoint y: 212, distance: 3.6
click at [315, 208] on select "Select Item... Yes" at bounding box center [373, 213] width 495 height 13
click at [126, 207] on select "Select Item... Yes" at bounding box center [373, 213] width 495 height 13
select select "bd96893d-fc5a-4886-96bc-c23f48f60341"
click at [346, 194] on form "I Agree With the Above Stated Items * Select Item... Yes" at bounding box center [373, 205] width 495 height 29
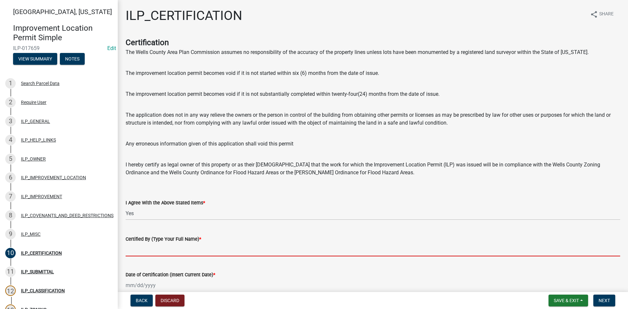
drag, startPoint x: 360, startPoint y: 253, endPoint x: 364, endPoint y: 247, distance: 7.3
click at [360, 253] on input "Certified By (Type Your Full Name) *" at bounding box center [373, 249] width 495 height 13
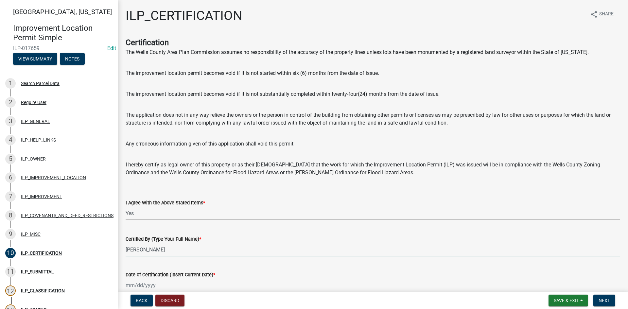
scroll to position [34, 0]
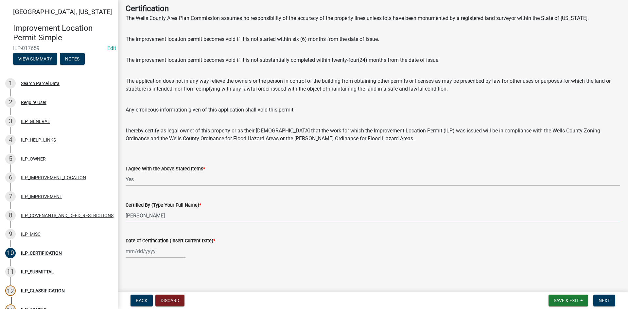
type input "[PERSON_NAME]"
click at [143, 255] on div at bounding box center [156, 251] width 60 height 13
select select "9"
select select "2025"
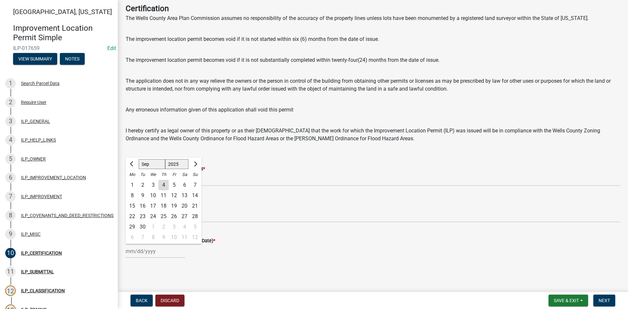
click at [162, 186] on div "4" at bounding box center [163, 185] width 10 height 10
type input "[DATE]"
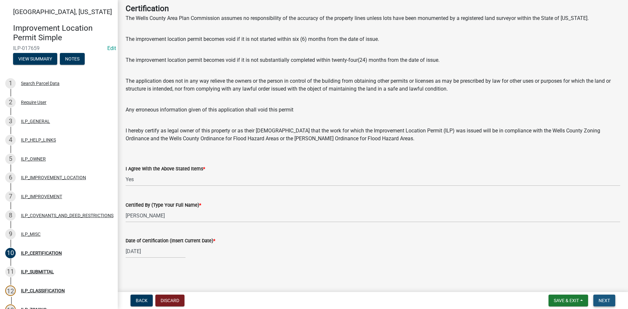
click at [603, 304] on button "Next" at bounding box center [604, 301] width 22 height 12
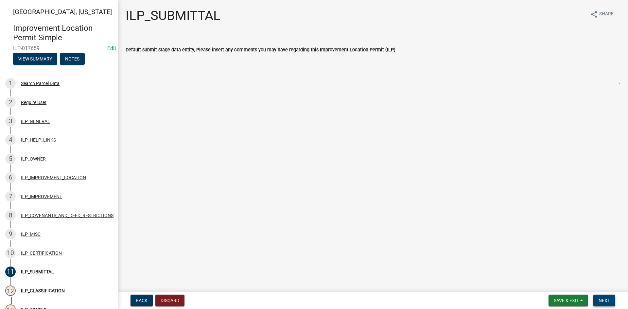
click at [604, 301] on span "Next" at bounding box center [604, 300] width 11 height 5
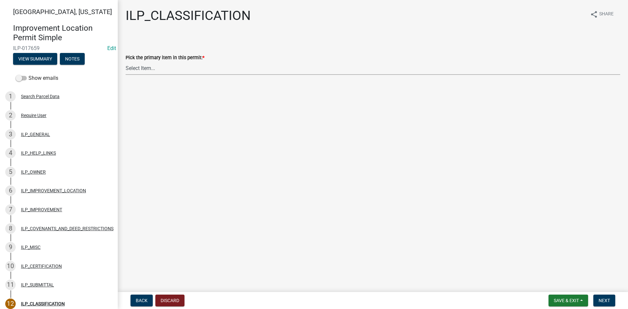
click at [259, 67] on select "Select Item... Accessory Structure (Addition) Accessory Structure (NEW) Busines…" at bounding box center [373, 68] width 495 height 13
click at [126, 62] on select "Select Item... Accessory Structure (Addition) Accessory Structure (NEW) Busines…" at bounding box center [373, 68] width 495 height 13
select select "119b830e-a7a9-4285-be0b-a69d75da8c1b"
click at [600, 299] on span "Next" at bounding box center [604, 300] width 11 height 5
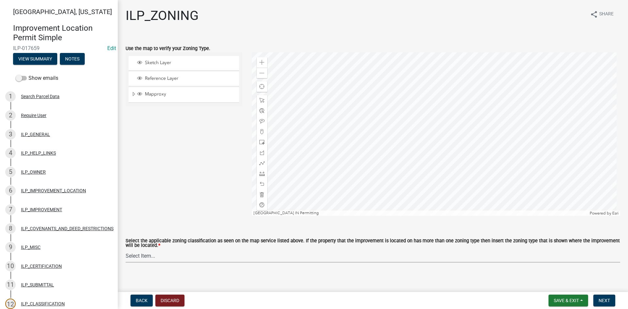
click at [369, 258] on select "Select Item... A-1 "Agricultural Intensive" A-R "Agricultural Residential" S-1 …" at bounding box center [373, 255] width 495 height 13
click at [126, 250] on select "Select Item... A-1 "Agricultural Intensive" A-R "Agricultural Residential" S-1 …" at bounding box center [373, 255] width 495 height 13
select select "d694ffb5-15d0-4049-a719-dd374d5d5d55"
click at [133, 93] on span "Expand" at bounding box center [133, 94] width 5 height 6
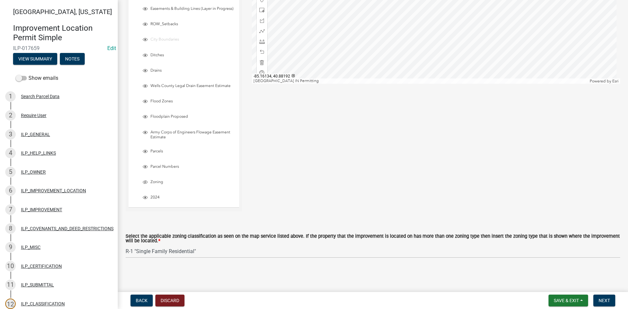
scroll to position [136, 0]
click at [147, 182] on span "Layer List" at bounding box center [145, 182] width 5 height 5
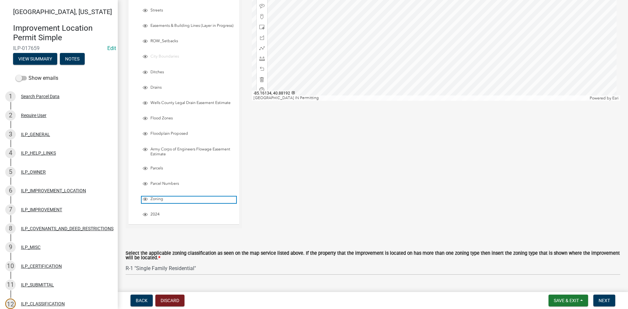
scroll to position [103, 0]
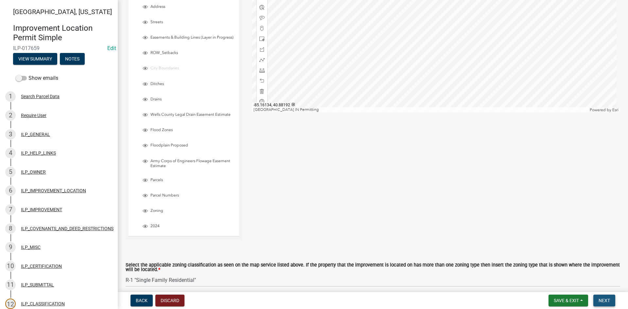
click at [606, 304] on button "Next" at bounding box center [604, 301] width 22 height 12
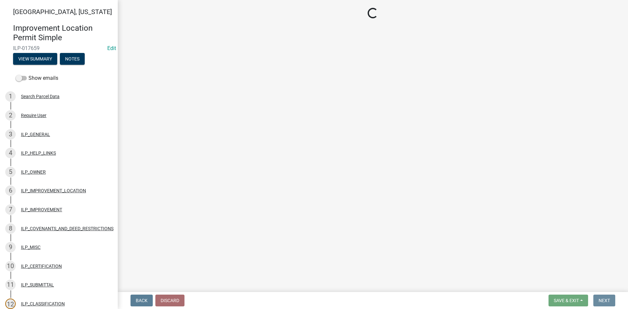
scroll to position [0, 0]
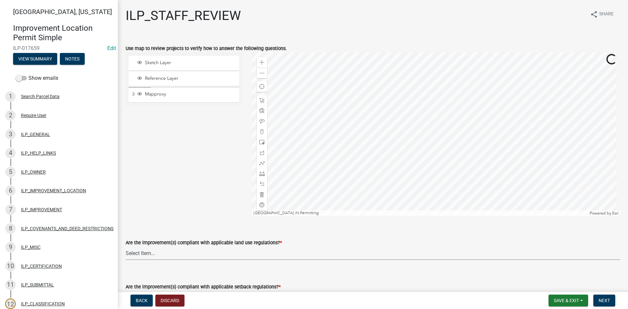
click at [287, 254] on select "Select Item... YES NO" at bounding box center [373, 253] width 495 height 13
click at [126, 247] on select "Select Item... YES NO" at bounding box center [373, 253] width 495 height 13
select select "83ffa5df-1258-41bd-a108-9f2370541ef9"
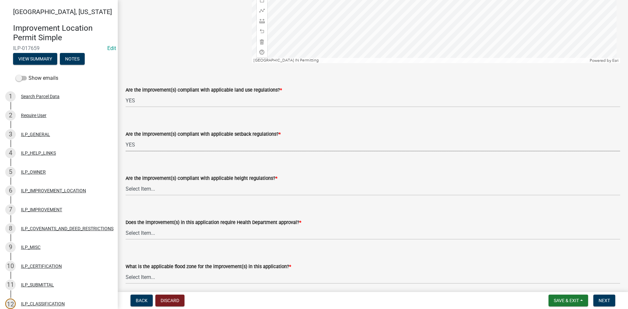
select select "e76e6c03-c199-4125-95d7-daca193c3739"
select select "b2795382-5a5c-496e-8f40-9eac2bba8e54"
select select "2cf99e9a-fd48-429a-ab01-6241dd9ef86f"
select select "546a9c8a-0bf2-4128-b2a0-21aece03a164"
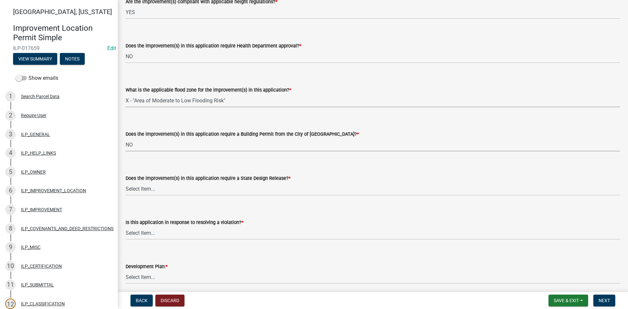
select select "3dde91a6-95a6-42fe-ae60-c75c292f8dd0"
select select "3e29b85e-0a39-40b5-813f-a0c180e4f93d"
select select "296d3b28-03f6-4b85-9592-a9e1e0e51d18"
select select "f492072b-a2fa-4f7c-8f99-9e809c6c526f"
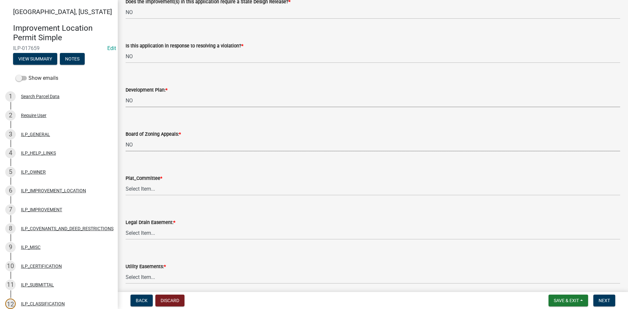
select select "91f2ca91-6260-441c-87d8-e38016df5c96"
select select "63238f16-a362-487f-83af-24d0c8cf3edd"
select select "4de29e95-b13a-4926-a5fe-83364331169b"
select select "8e424161-7bf1-4e33-adf9-a347c03eff2b"
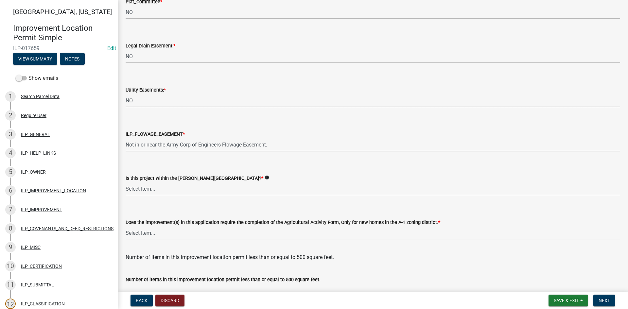
select select "bdd9c930-c7fe-4770-81ee-2c29cf953f8b"
select select "c22a6da1-a4b9-4a20-9552-3c4da3c32bc7"
select select "b8432f74-40d2-4ff6-ba31-770d91760c6e"
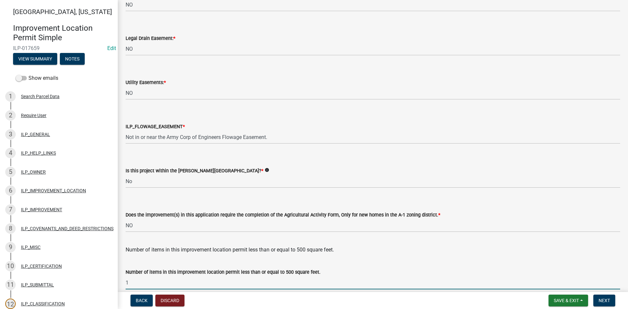
type input "1"
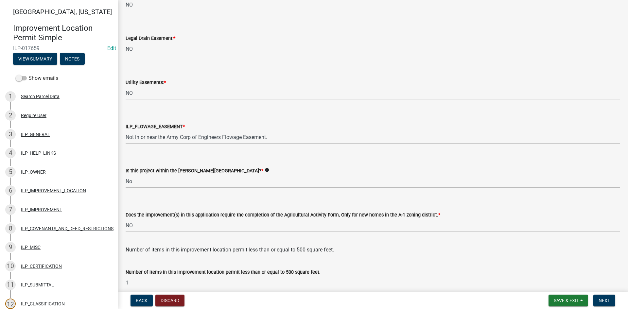
scroll to position [844, 0]
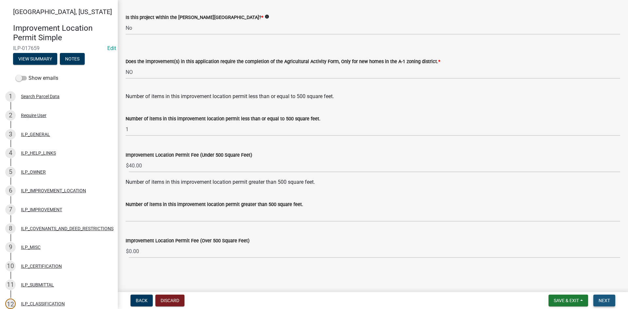
click at [598, 296] on button "Next" at bounding box center [604, 301] width 22 height 12
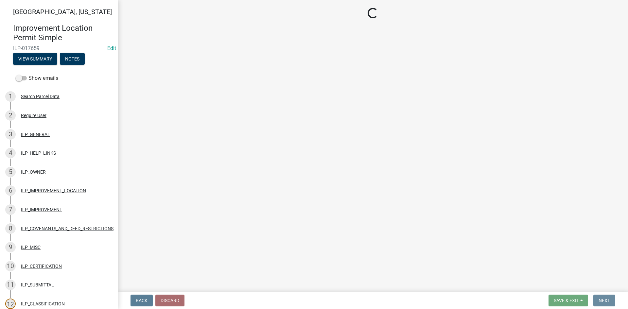
scroll to position [0, 0]
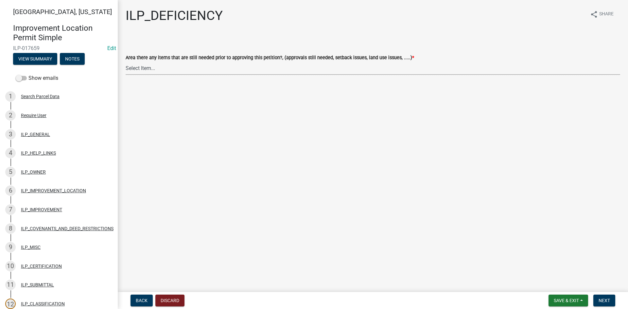
click at [390, 70] on select "Select Item... YES NO" at bounding box center [373, 68] width 495 height 13
click at [126, 62] on select "Select Item... YES NO" at bounding box center [373, 68] width 495 height 13
select select "88f51f67-ad00-412f-ad25-d9a24cd42bdb"
click at [607, 303] on span "Next" at bounding box center [604, 300] width 11 height 5
click at [358, 71] on select "Select Item... Denied Approved" at bounding box center [373, 68] width 495 height 13
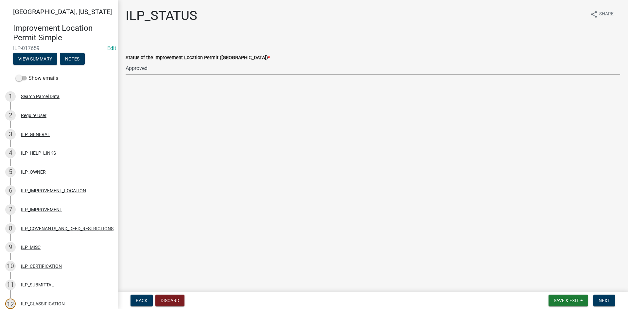
click at [126, 62] on select "Select Item... Denied Approved" at bounding box center [373, 68] width 495 height 13
select select "676ca0ef-d742-4b5a-a79e-763cf2a28fc9"
click at [601, 299] on span "Next" at bounding box center [604, 300] width 11 height 5
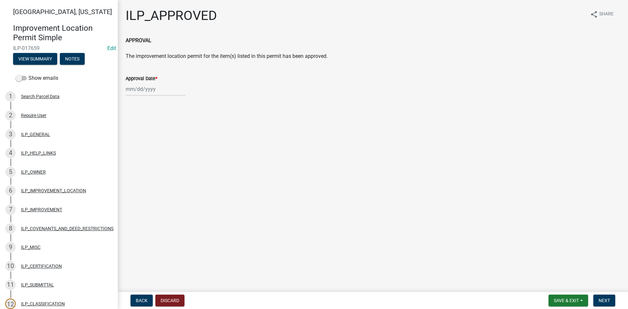
select select "9"
select select "2025"
click at [158, 91] on div "[PERSON_NAME] Feb Mar Apr [PERSON_NAME][DATE] Oct Nov [DATE] 1526 1527 1528 152…" at bounding box center [156, 88] width 60 height 13
click at [164, 126] on div "4" at bounding box center [163, 124] width 10 height 10
type input "[DATE]"
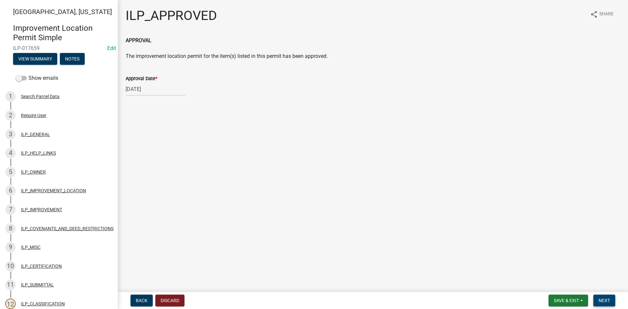
click at [605, 296] on button "Next" at bounding box center [604, 301] width 22 height 12
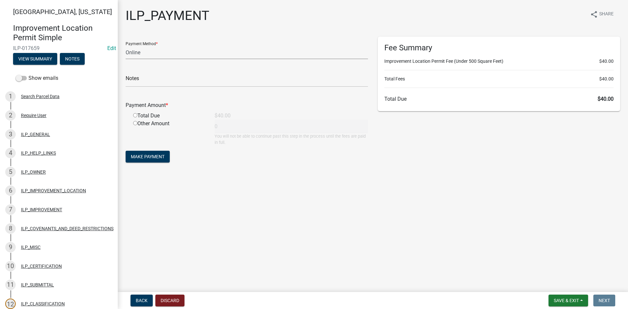
click at [235, 57] on select "Credit Card POS Check Cash Online" at bounding box center [247, 52] width 242 height 13
click at [126, 46] on select "Credit Card POS Check Cash Online" at bounding box center [247, 52] width 242 height 13
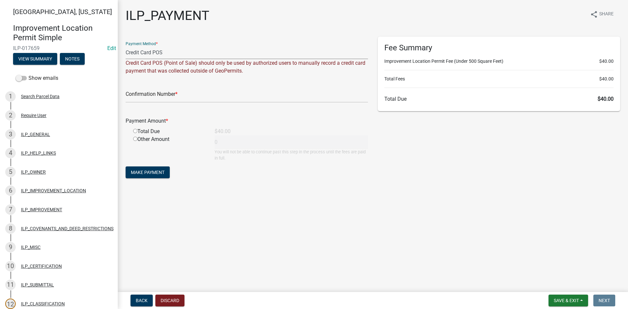
click at [213, 51] on select "Credit Card POS Check Cash Online" at bounding box center [247, 52] width 242 height 13
select select "1: 0"
click at [126, 46] on select "Credit Card POS Check Cash Online" at bounding box center [247, 52] width 242 height 13
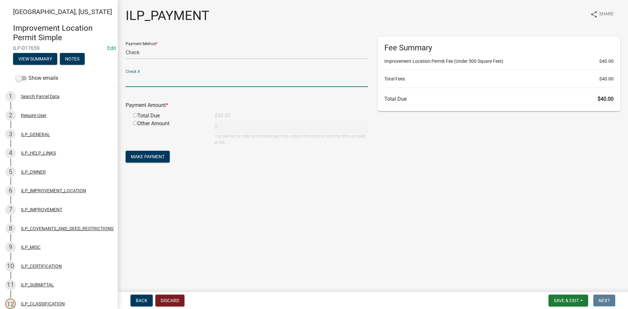
click at [204, 83] on input "text" at bounding box center [247, 80] width 242 height 13
type input "4198"
click at [133, 114] on input "radio" at bounding box center [135, 115] width 4 height 4
radio input "true"
type input "40"
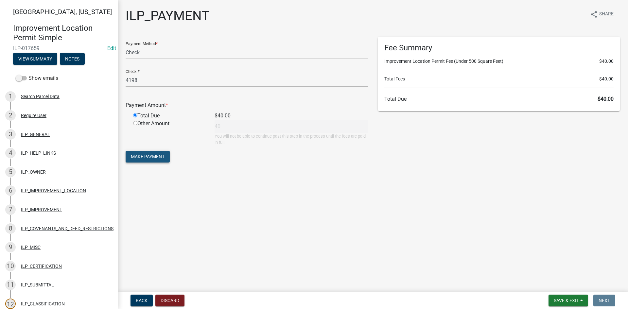
click at [160, 158] on span "Make Payment" at bounding box center [148, 156] width 34 height 5
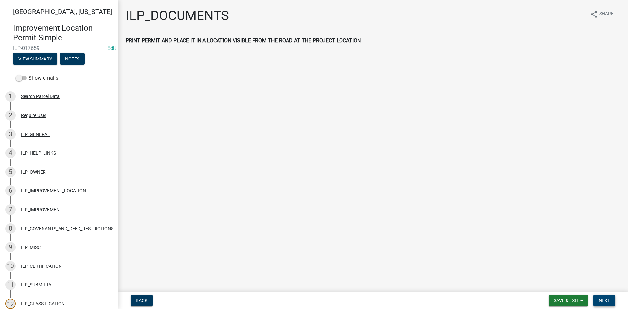
click at [600, 299] on span "Next" at bounding box center [604, 300] width 11 height 5
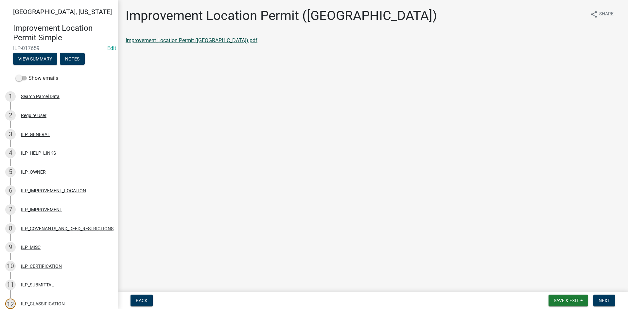
click at [161, 38] on link "Improvement Location Permit ([GEOGRAPHIC_DATA]).pdf" at bounding box center [192, 40] width 132 height 6
click at [608, 300] on span "Next" at bounding box center [604, 300] width 11 height 5
click at [220, 40] on link "Improvement Location Permit (ILP)(Form).pdf" at bounding box center [179, 40] width 106 height 6
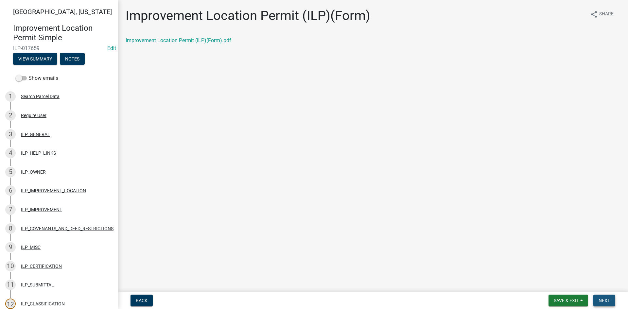
click at [606, 297] on button "Next" at bounding box center [604, 301] width 22 height 12
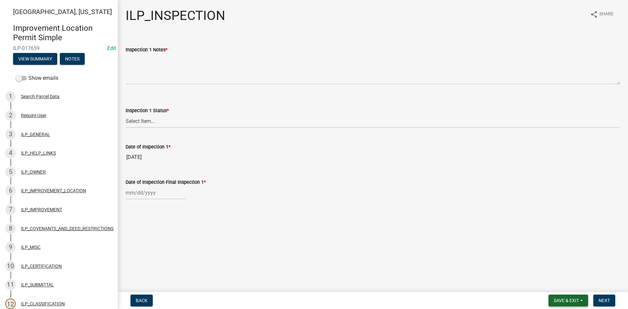
click at [574, 302] on span "Save & Exit" at bounding box center [566, 300] width 25 height 5
click at [555, 279] on button "Save & Exit" at bounding box center [562, 284] width 52 height 16
